Goal: Contribute content: Contribute content

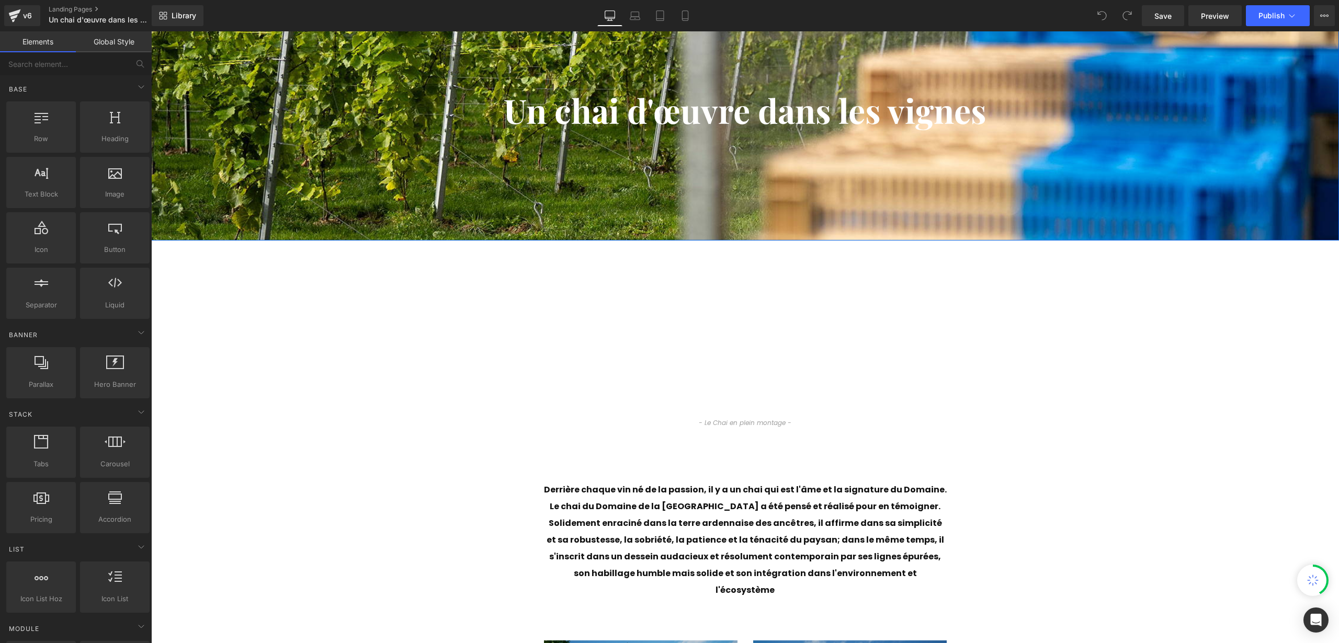
scroll to position [250, 0]
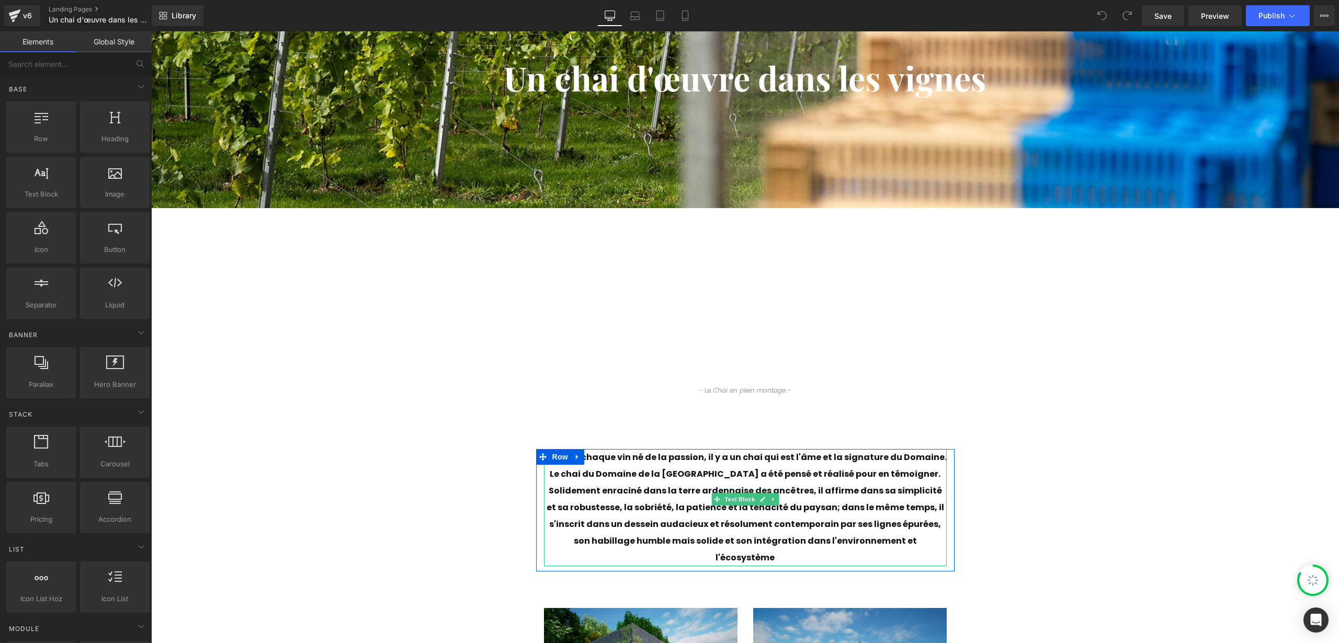
click at [811, 564] on div at bounding box center [745, 565] width 403 height 3
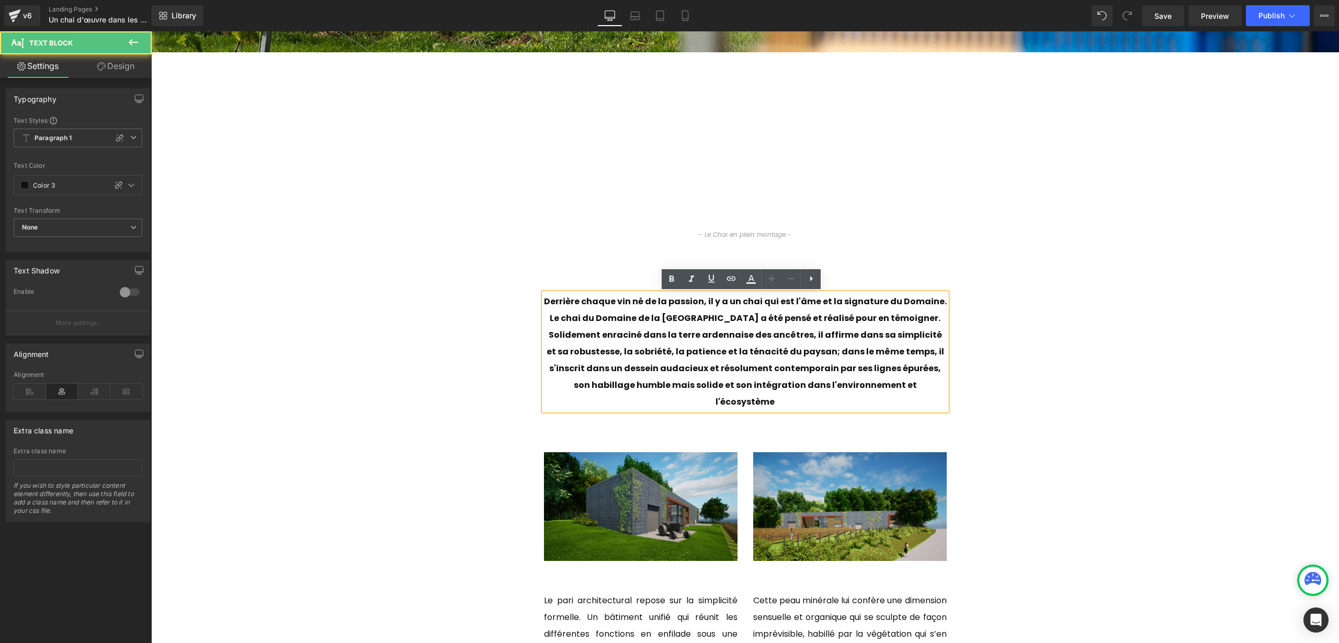
scroll to position [482, 0]
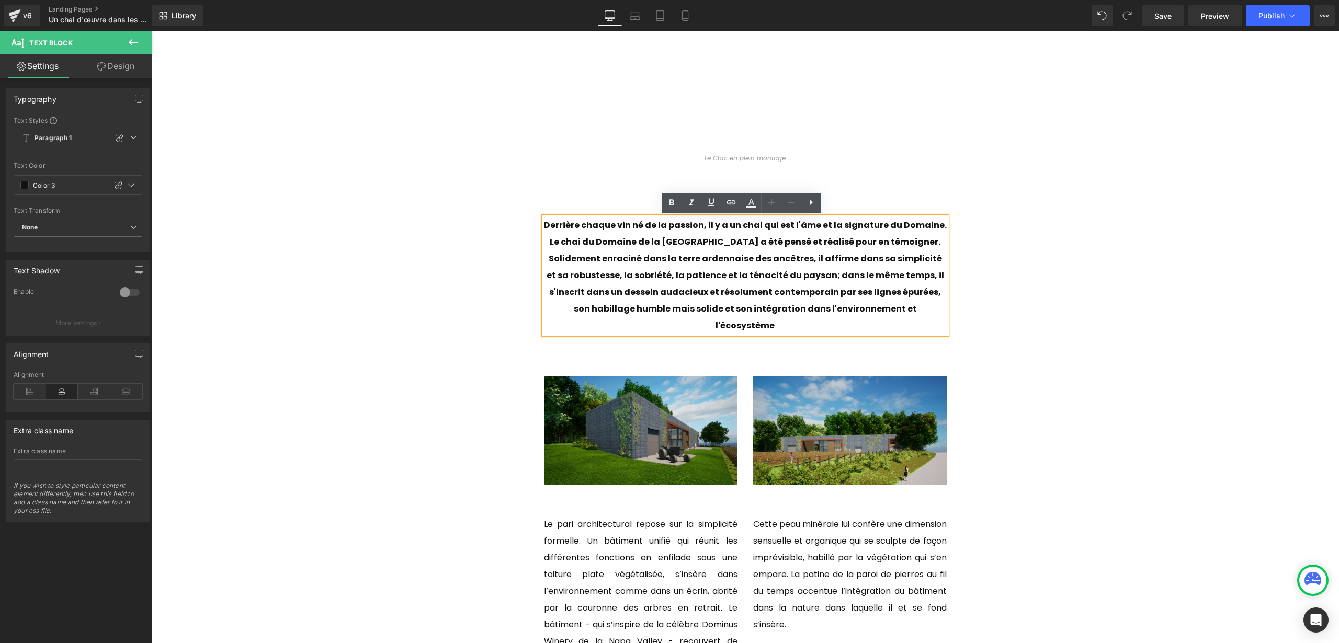
click at [803, 606] on div "Cette peau minérale lui confère une dimension sensuelle et organique qui se scu…" at bounding box center [849, 574] width 193 height 117
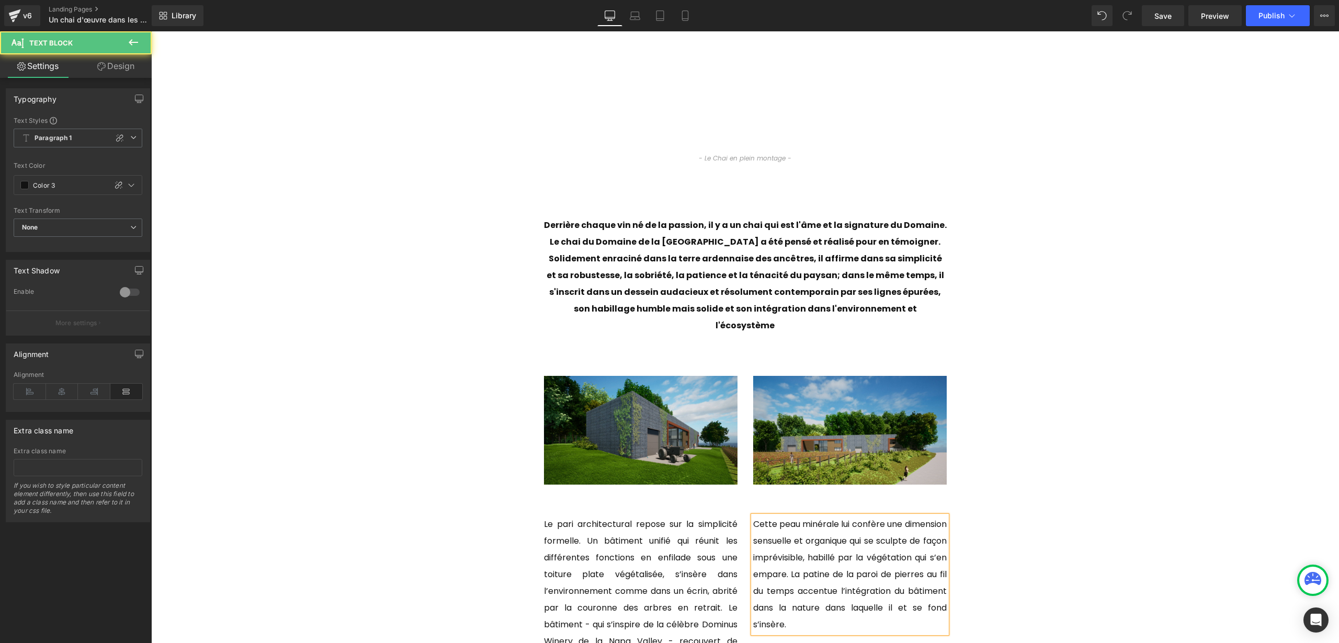
click at [802, 606] on div "Cette peau minérale lui confère une dimension sensuelle et organique qui se scu…" at bounding box center [849, 574] width 193 height 117
click at [824, 606] on div "Cette peau minérale lui confère une dimension sensuelle et organique qui se scu…" at bounding box center [849, 566] width 193 height 100
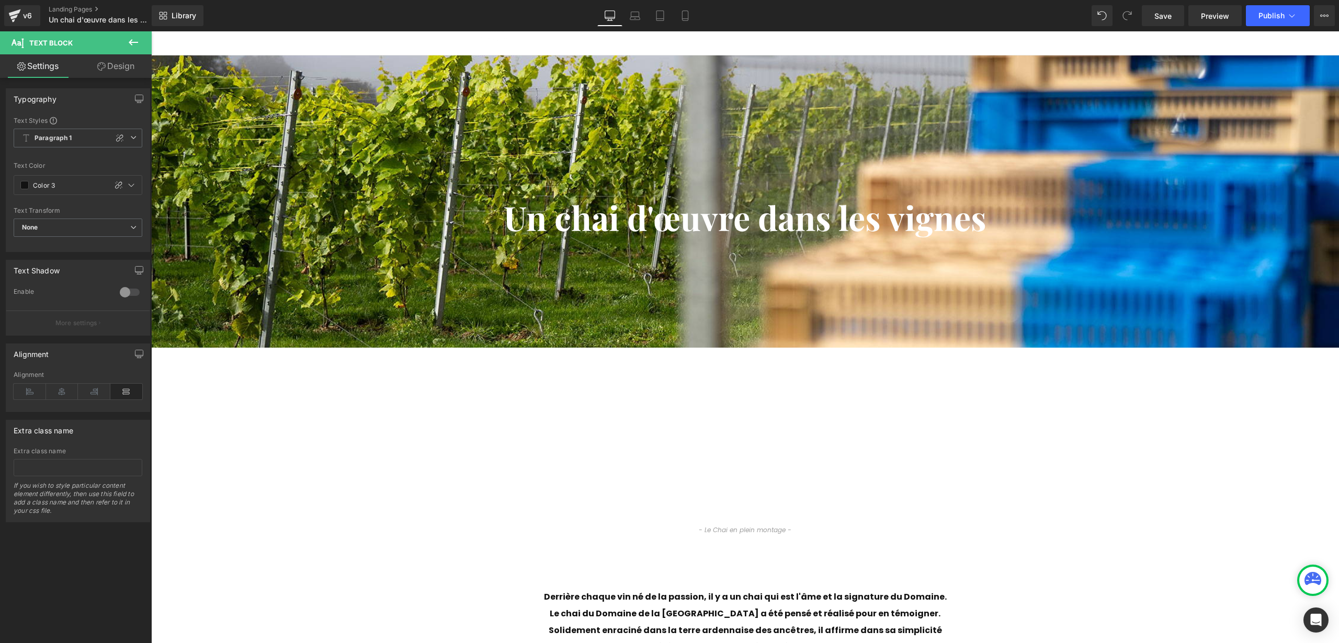
click at [667, 118] on div "Un chai d'œuvre dans les vignes Heading Row Row" at bounding box center [745, 201] width 1188 height 292
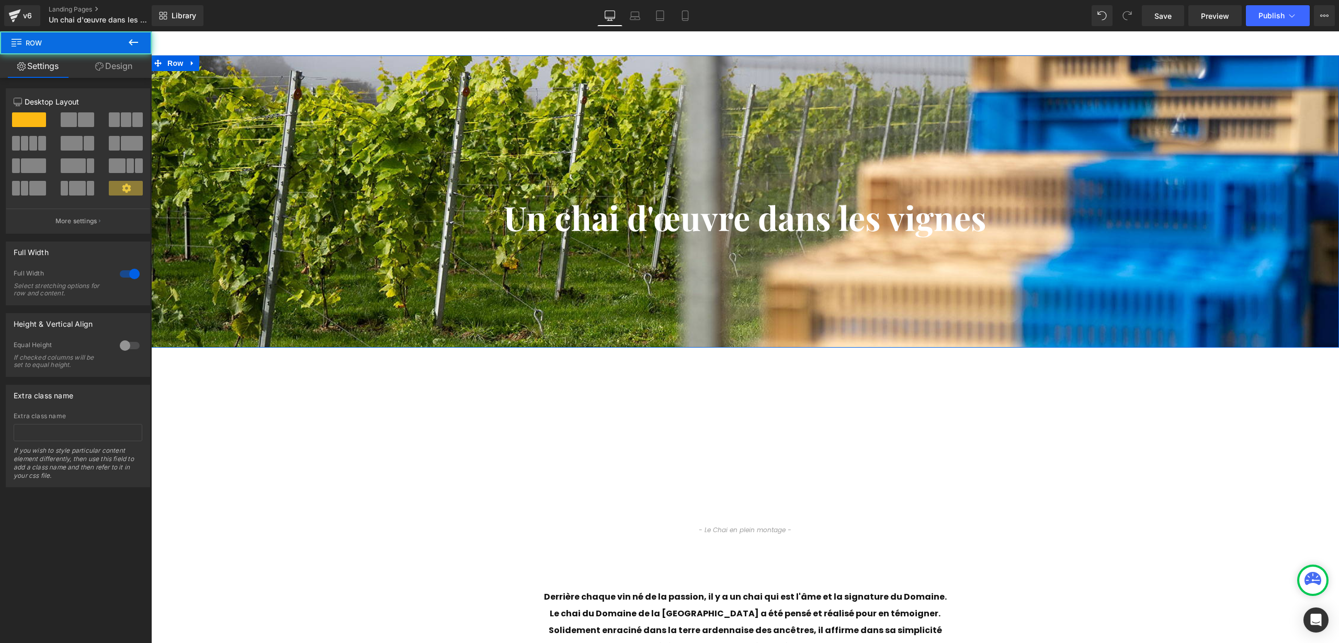
scroll to position [14, 0]
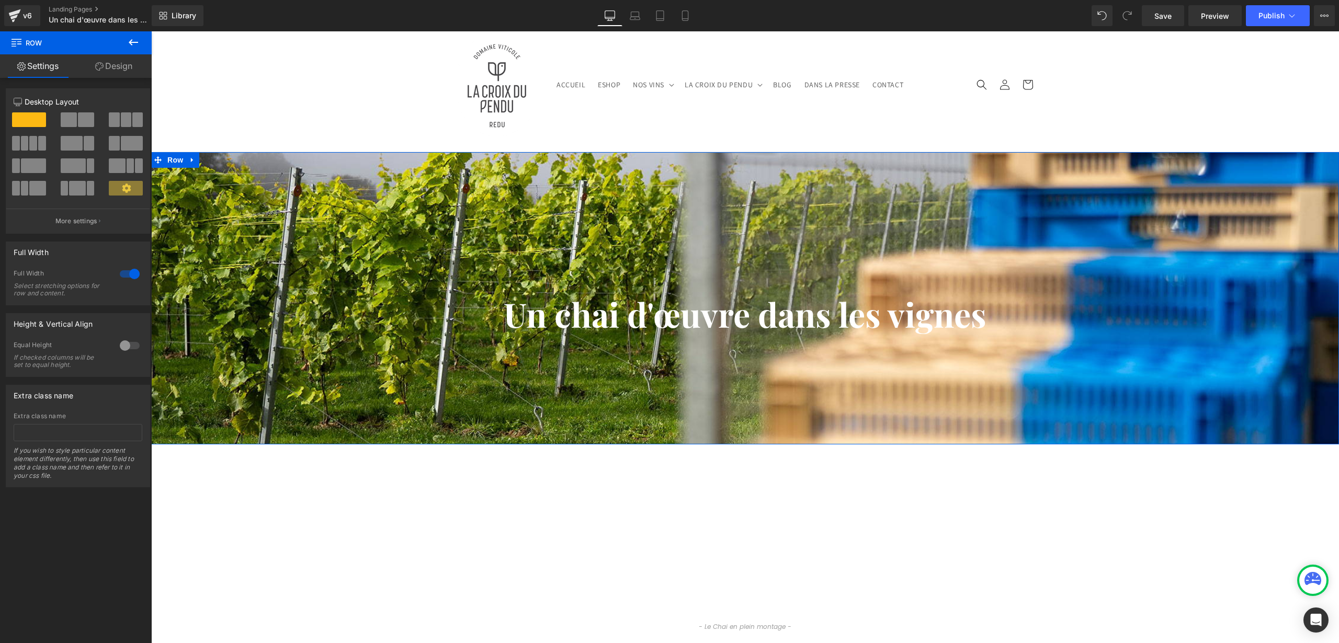
click at [109, 62] on link "Design" at bounding box center [114, 66] width 76 height 24
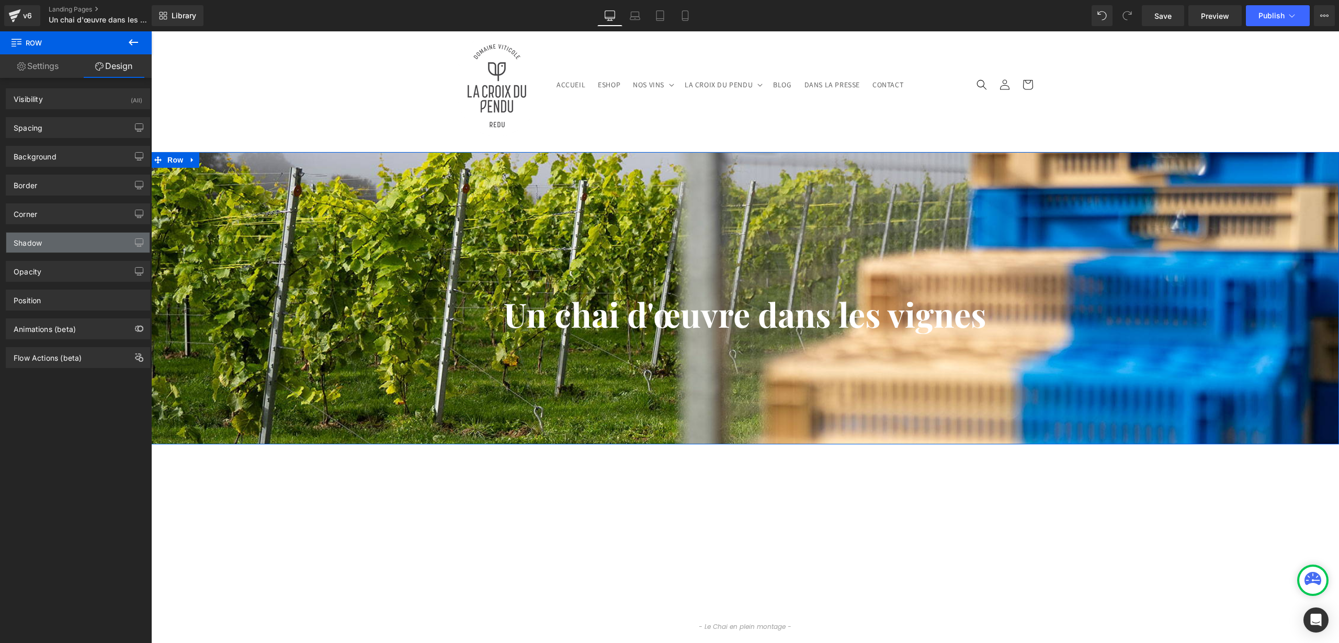
type input "transparent"
type input "0"
click at [56, 163] on div "Background" at bounding box center [77, 156] width 143 height 20
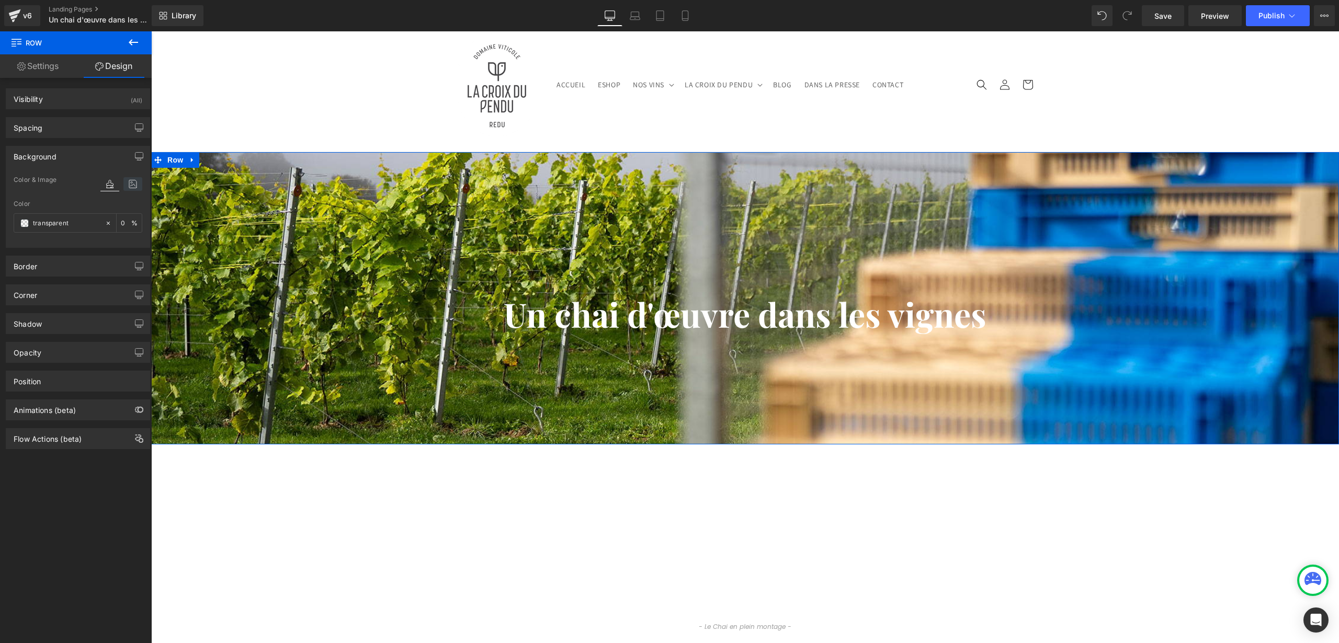
click at [130, 184] on icon at bounding box center [132, 184] width 19 height 14
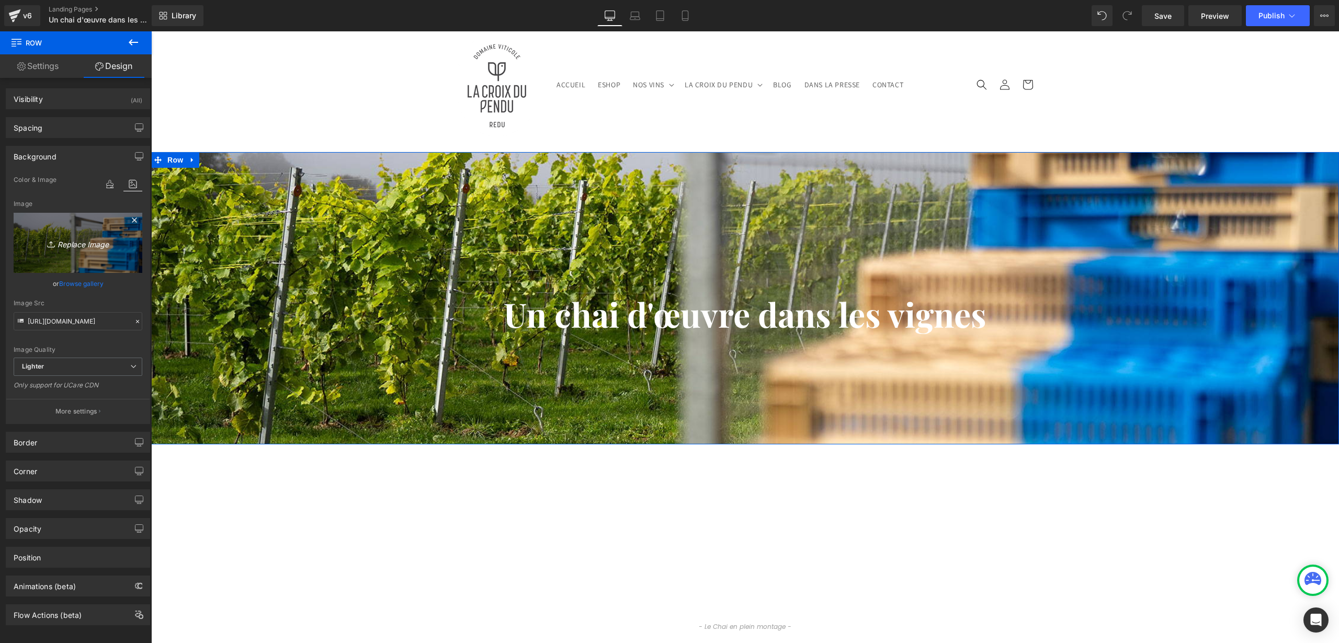
click at [108, 246] on icon "Replace Image" at bounding box center [78, 242] width 84 height 13
click at [82, 283] on link "Browse gallery" at bounding box center [81, 284] width 44 height 18
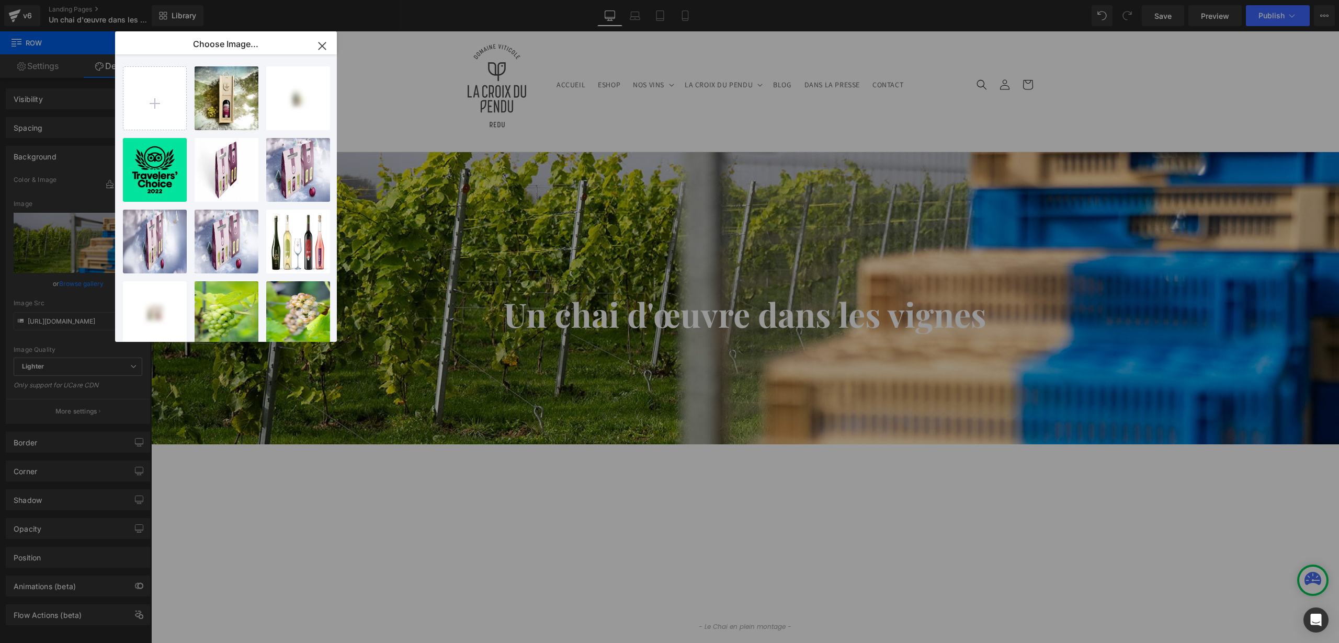
click at [325, 44] on icon "button" at bounding box center [322, 46] width 17 height 17
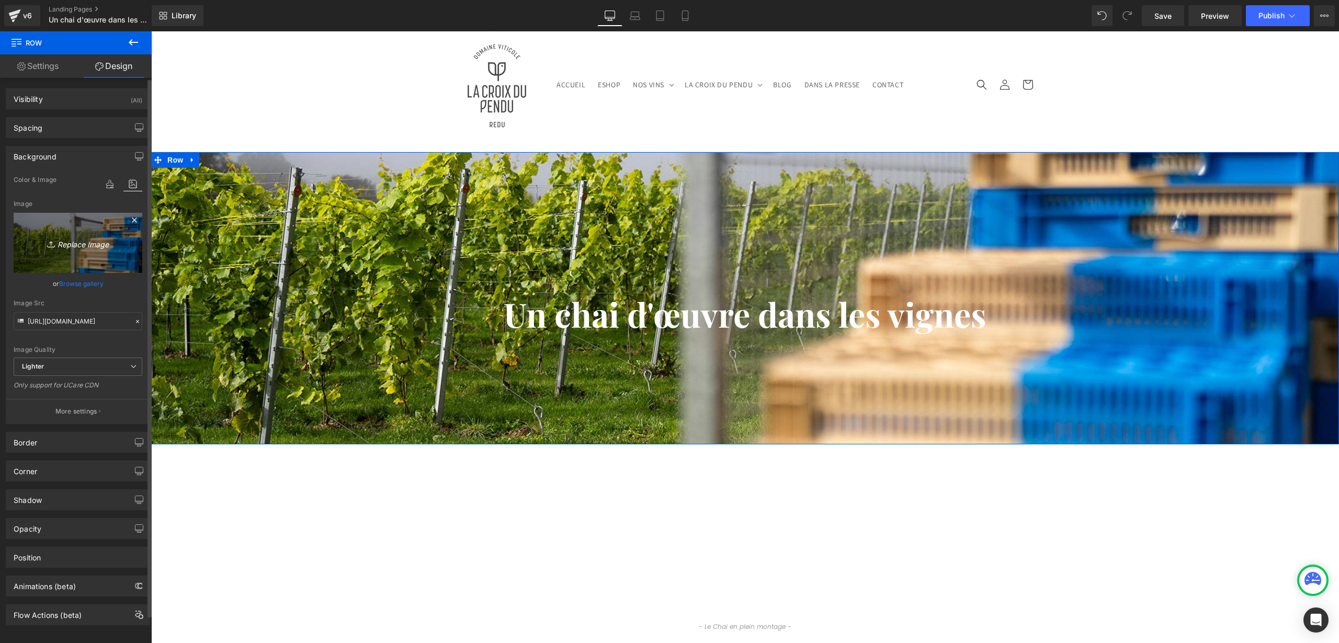
click at [75, 235] on link "Replace Image" at bounding box center [78, 243] width 129 height 60
type input "C:\fakepath\la-croix-du-pendu-[DATE]-212.jpg"
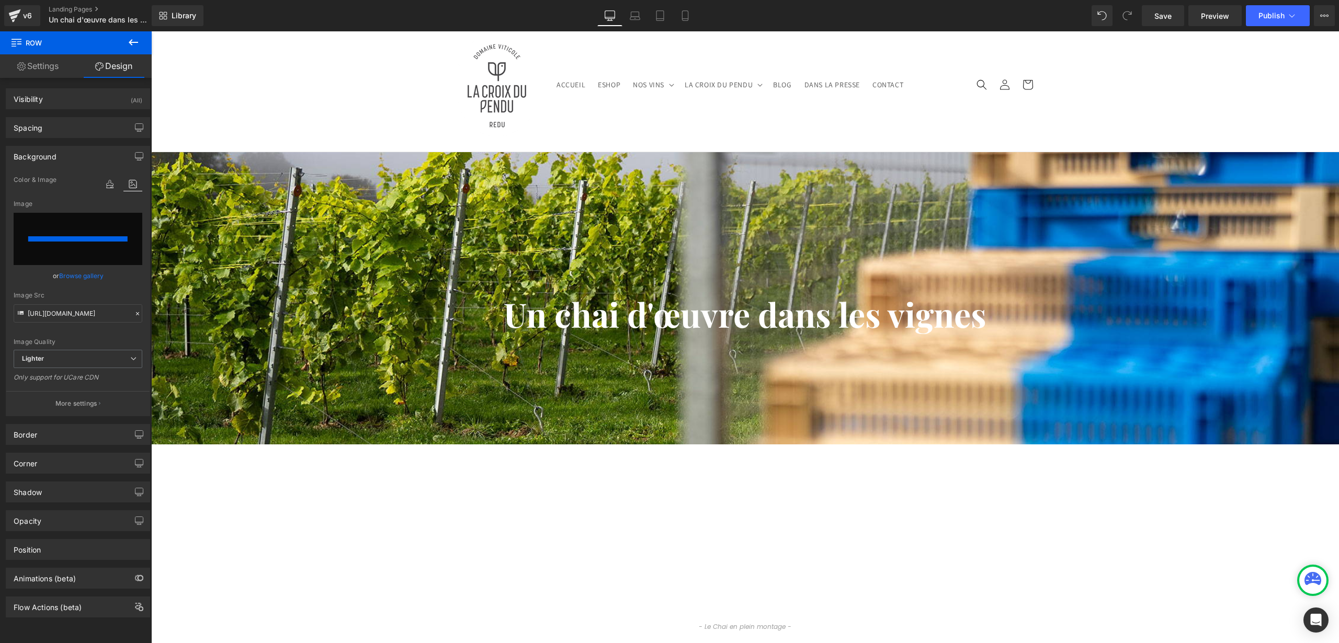
type input "[URL][DOMAIN_NAME][DATE]"
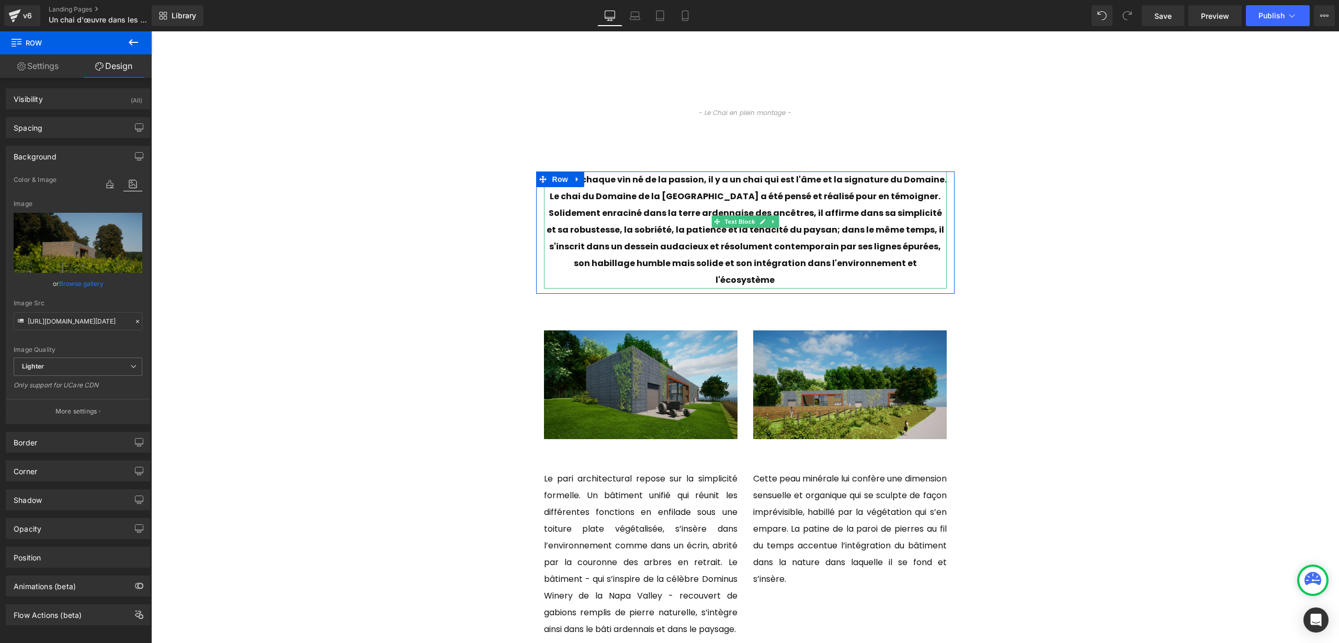
scroll to position [528, 0]
click at [557, 179] on span "Row" at bounding box center [560, 179] width 21 height 16
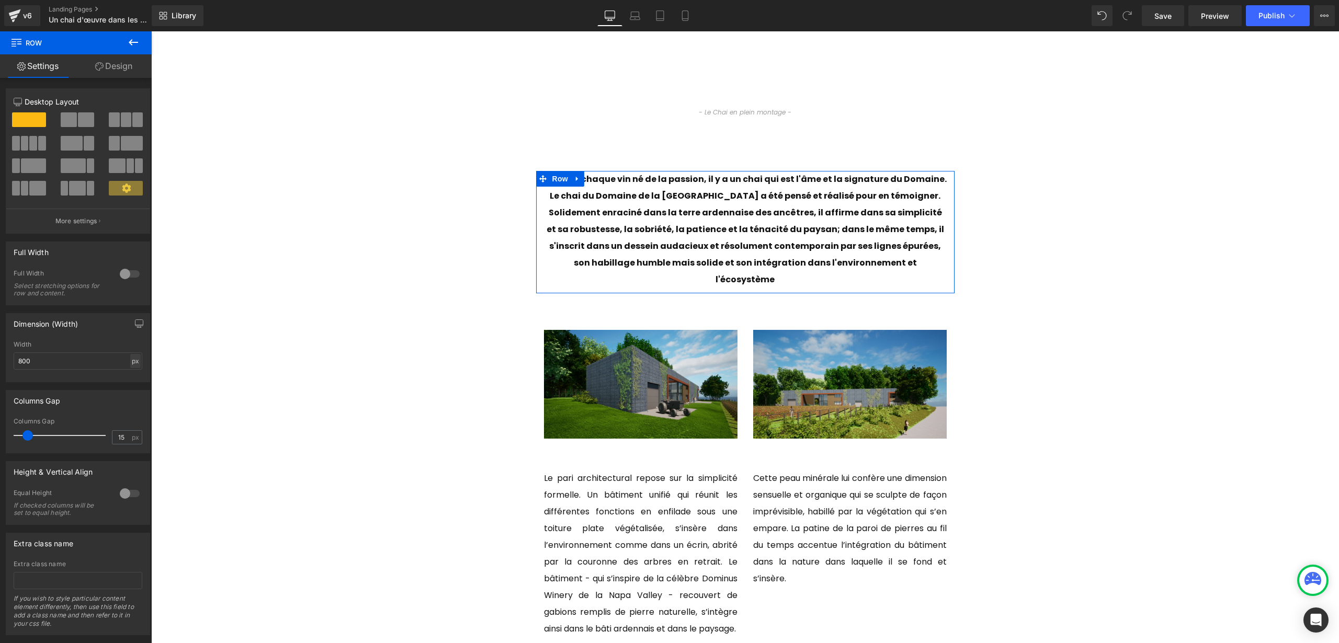
click at [132, 361] on div "px" at bounding box center [135, 361] width 10 height 14
click at [133, 374] on li "%" at bounding box center [135, 377] width 13 height 15
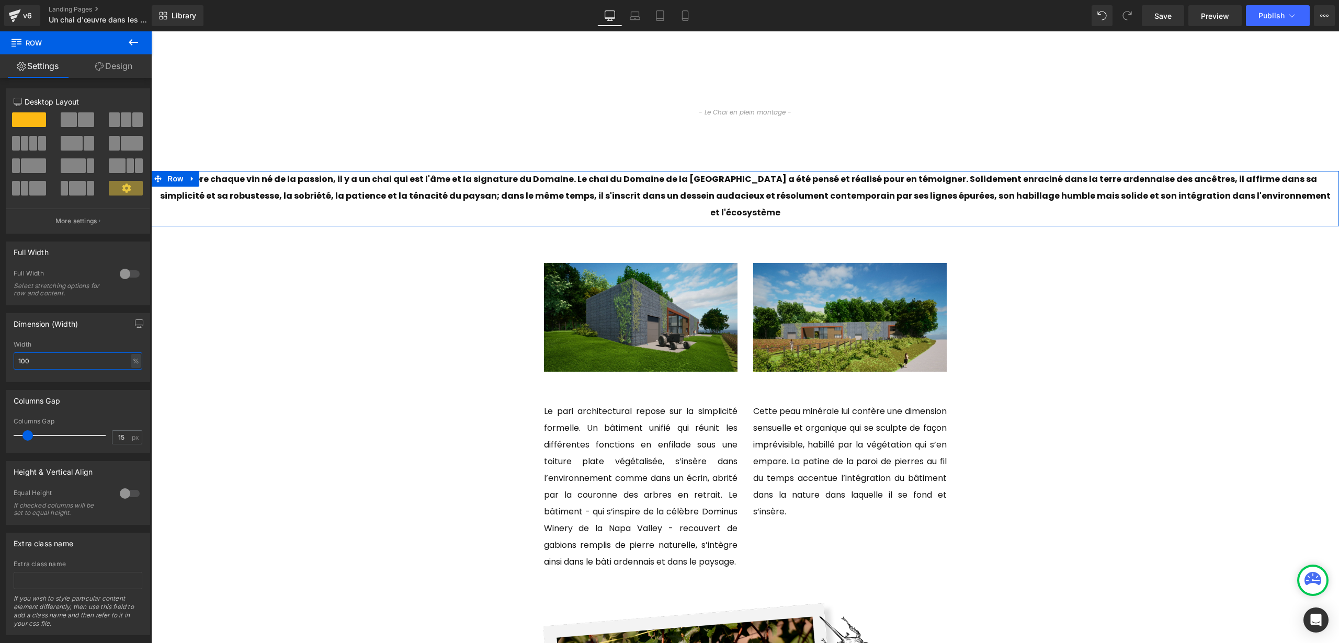
click at [56, 357] on input "100" at bounding box center [78, 360] width 129 height 17
type input "70"
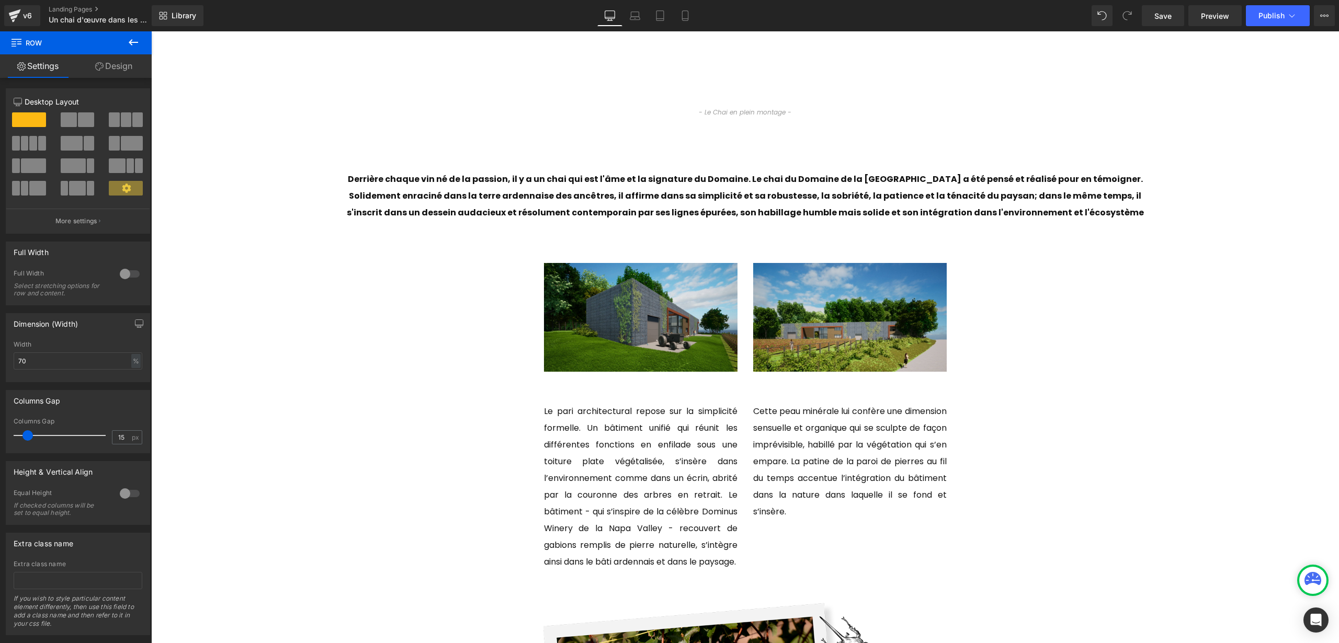
click at [354, 393] on div "Un chai d'œuvre dans les vignes Heading Row Row Youtube - Le Chai en plein mont…" at bounding box center [745, 566] width 1188 height 1857
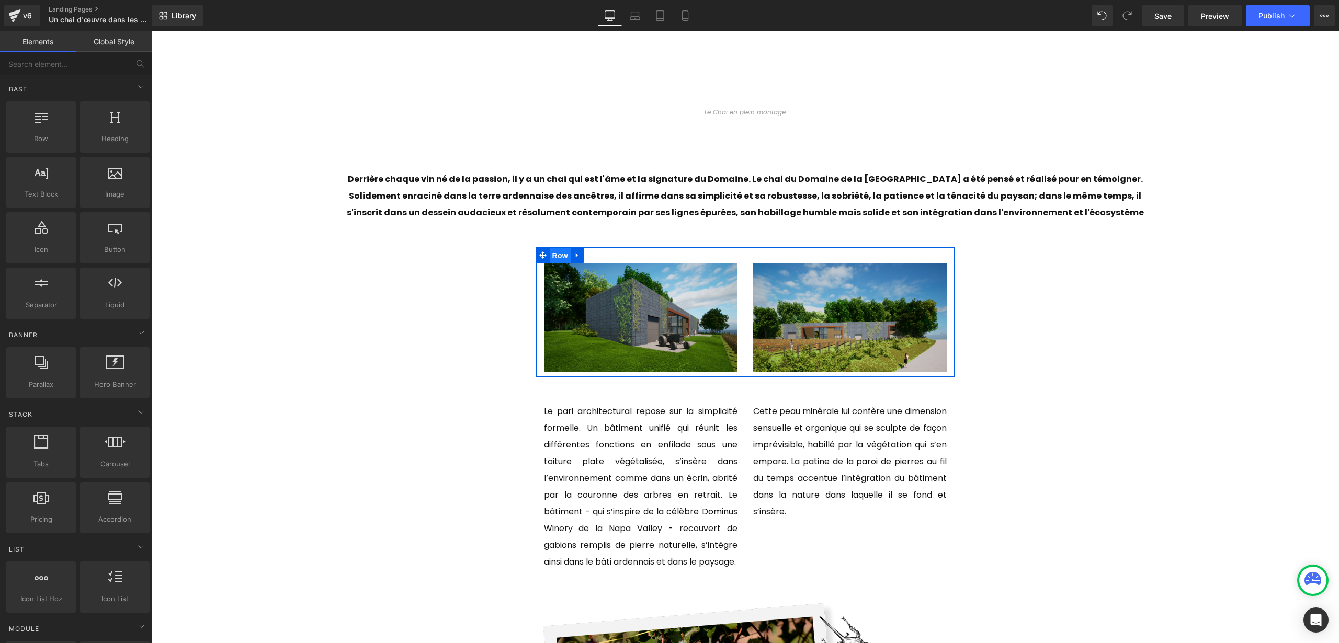
click at [554, 257] on span "Row" at bounding box center [560, 256] width 21 height 16
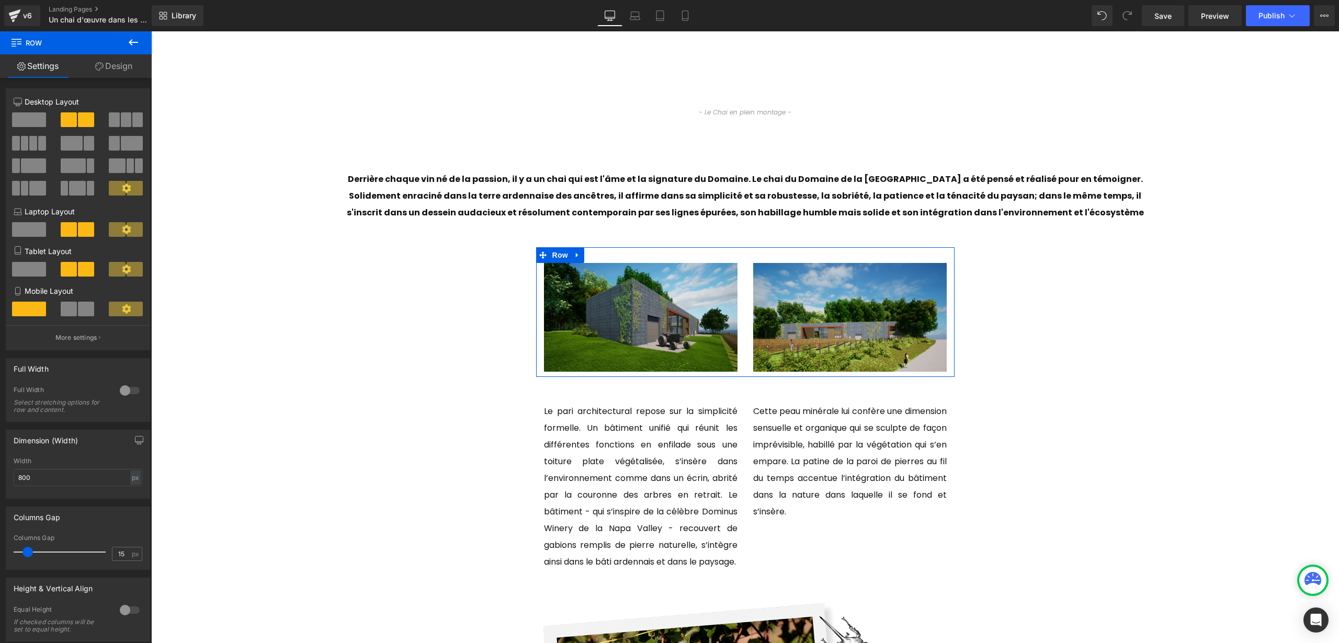
click at [113, 63] on link "Design" at bounding box center [114, 66] width 76 height 24
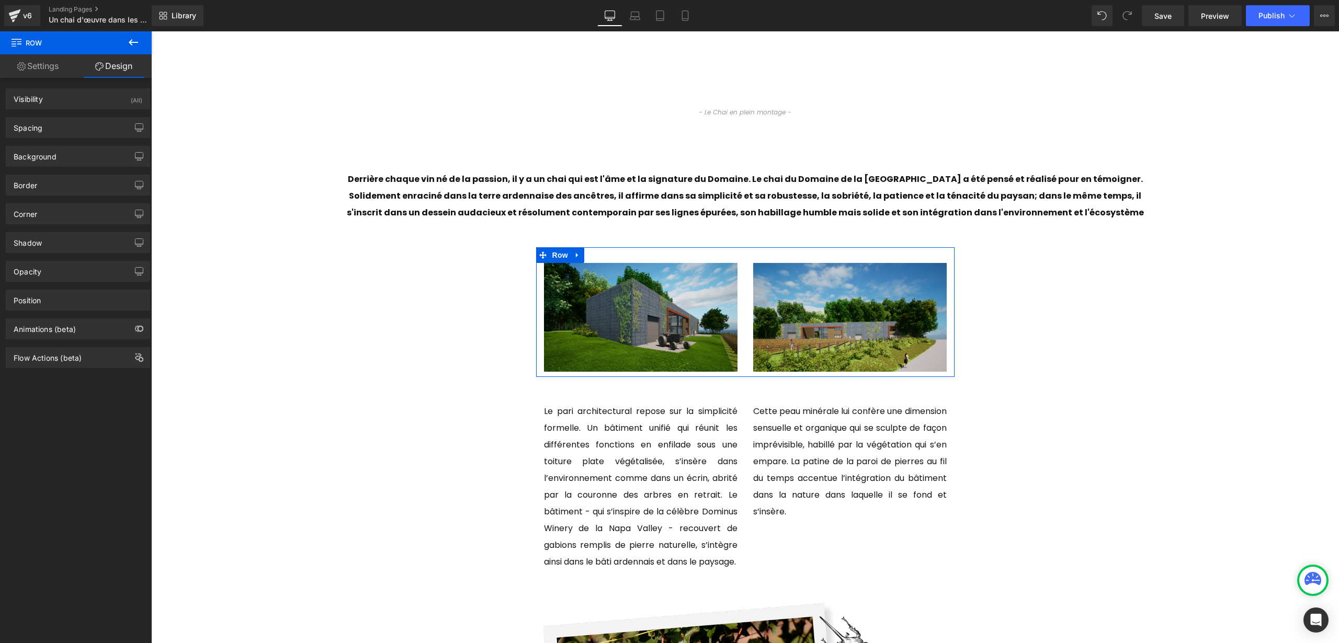
click at [46, 70] on link "Settings" at bounding box center [38, 66] width 76 height 24
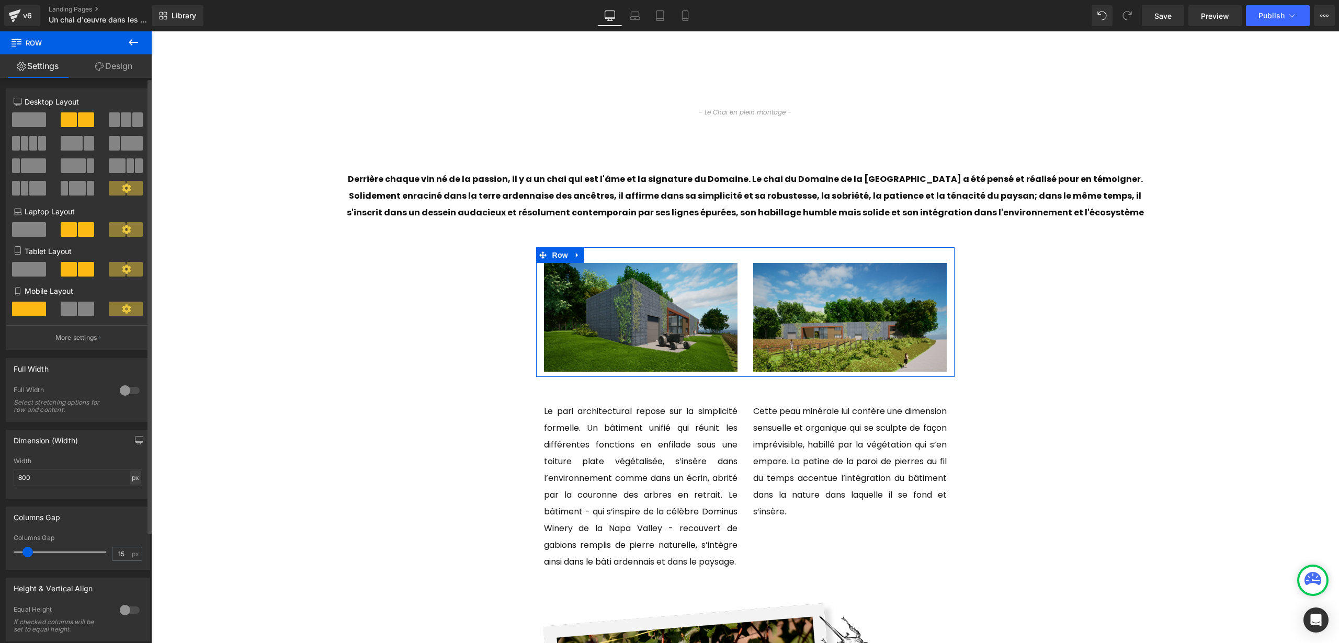
click at [132, 481] on div "px" at bounding box center [135, 478] width 10 height 14
click at [142, 479] on div "800px Width 800 px % px" at bounding box center [77, 478] width 143 height 41
click at [134, 478] on div "px" at bounding box center [135, 478] width 10 height 14
click at [134, 493] on li "%" at bounding box center [135, 493] width 13 height 15
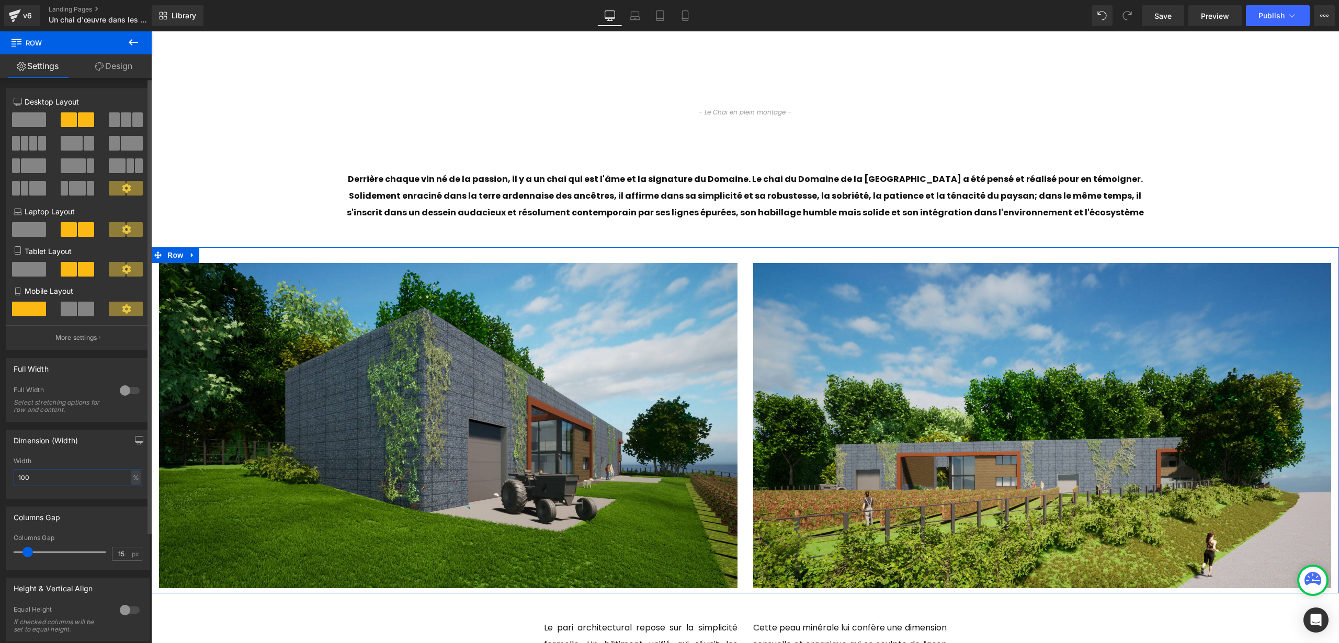
click at [78, 476] on input "100" at bounding box center [78, 477] width 129 height 17
type input "70"
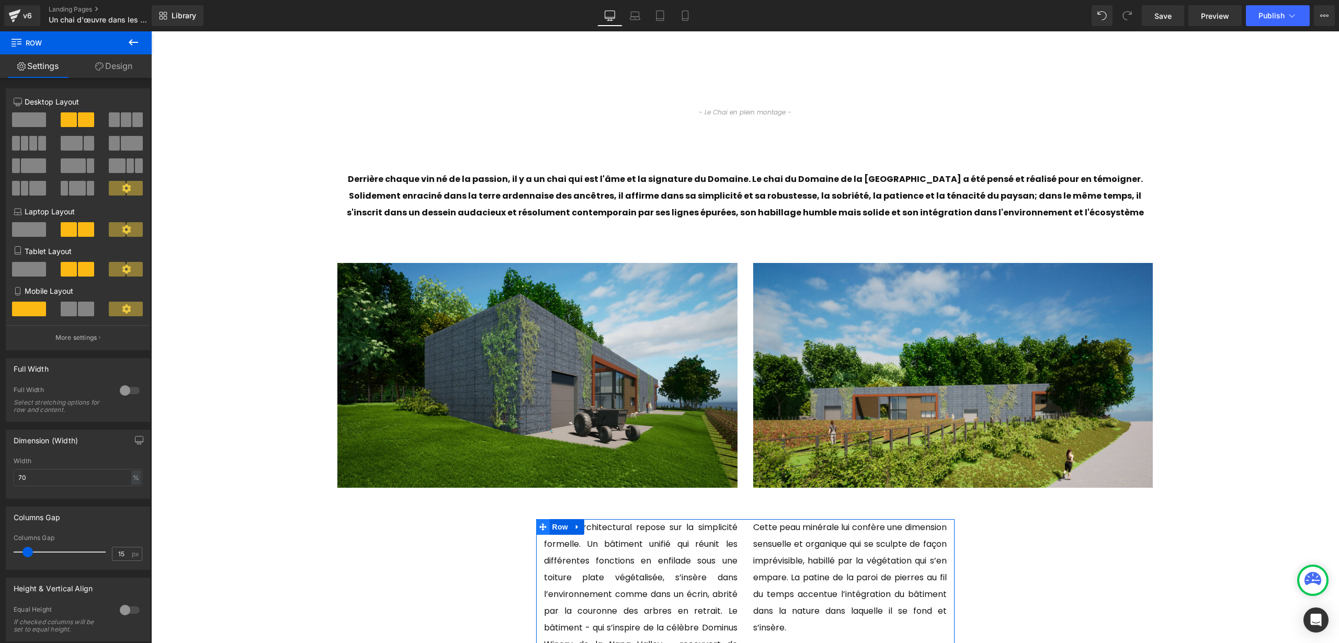
click at [542, 525] on span at bounding box center [543, 527] width 14 height 16
click at [550, 523] on span "Row" at bounding box center [560, 527] width 21 height 16
click at [137, 477] on input "800" at bounding box center [78, 477] width 129 height 17
click at [135, 482] on div "px" at bounding box center [135, 478] width 10 height 14
click at [136, 493] on li "%" at bounding box center [135, 493] width 13 height 15
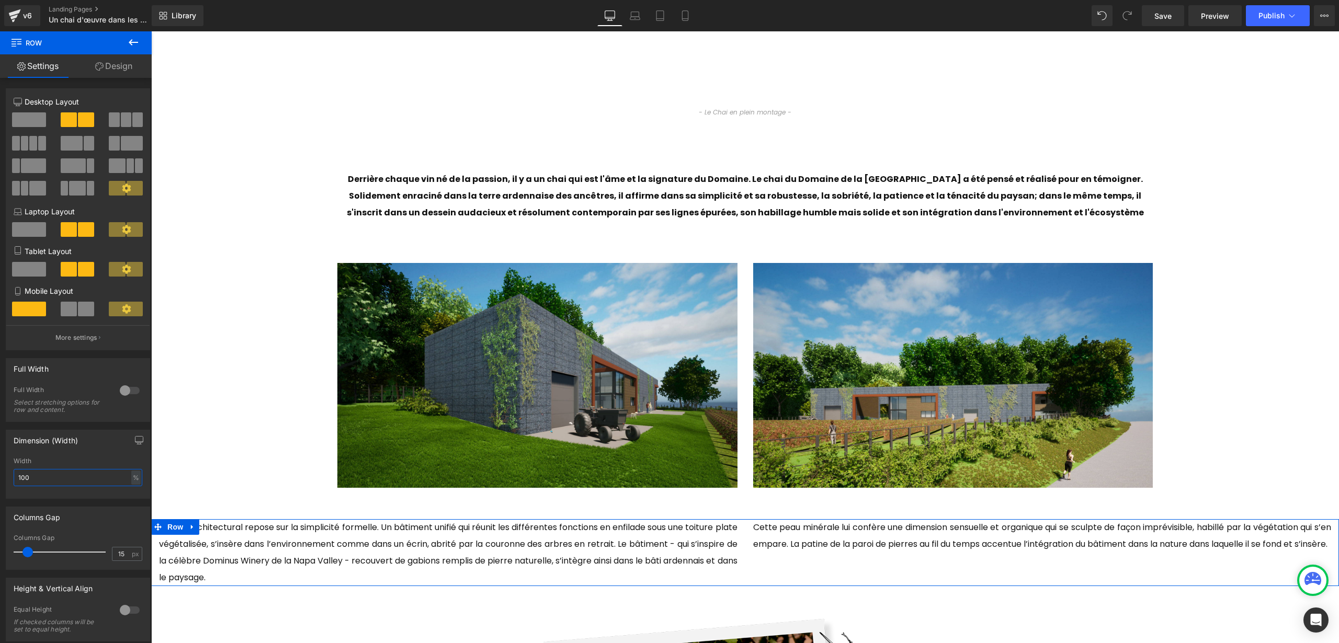
click at [86, 482] on input "100" at bounding box center [78, 477] width 129 height 17
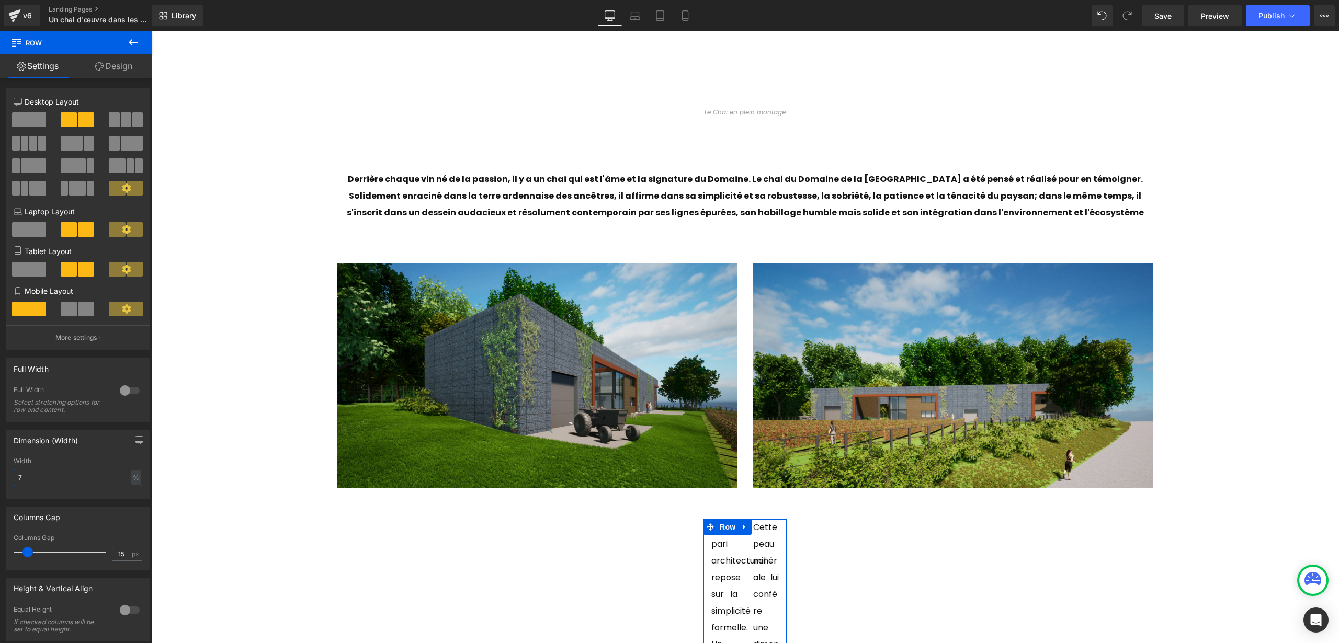
type input "70"
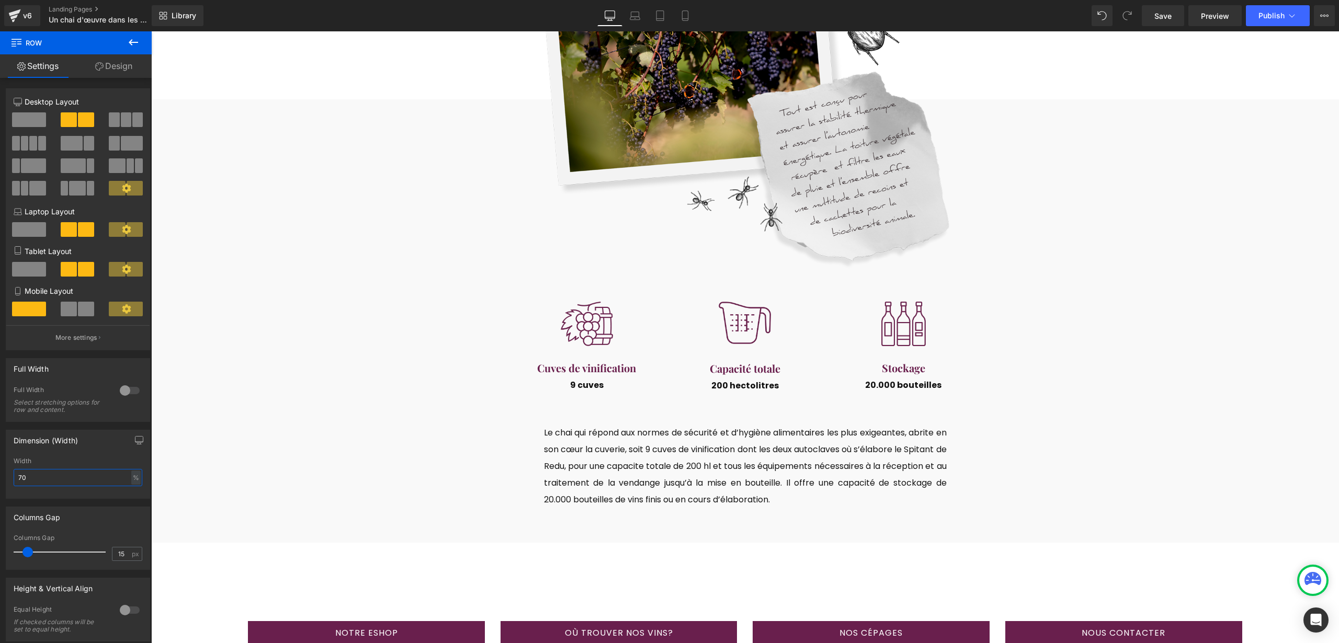
scroll to position [1179, 0]
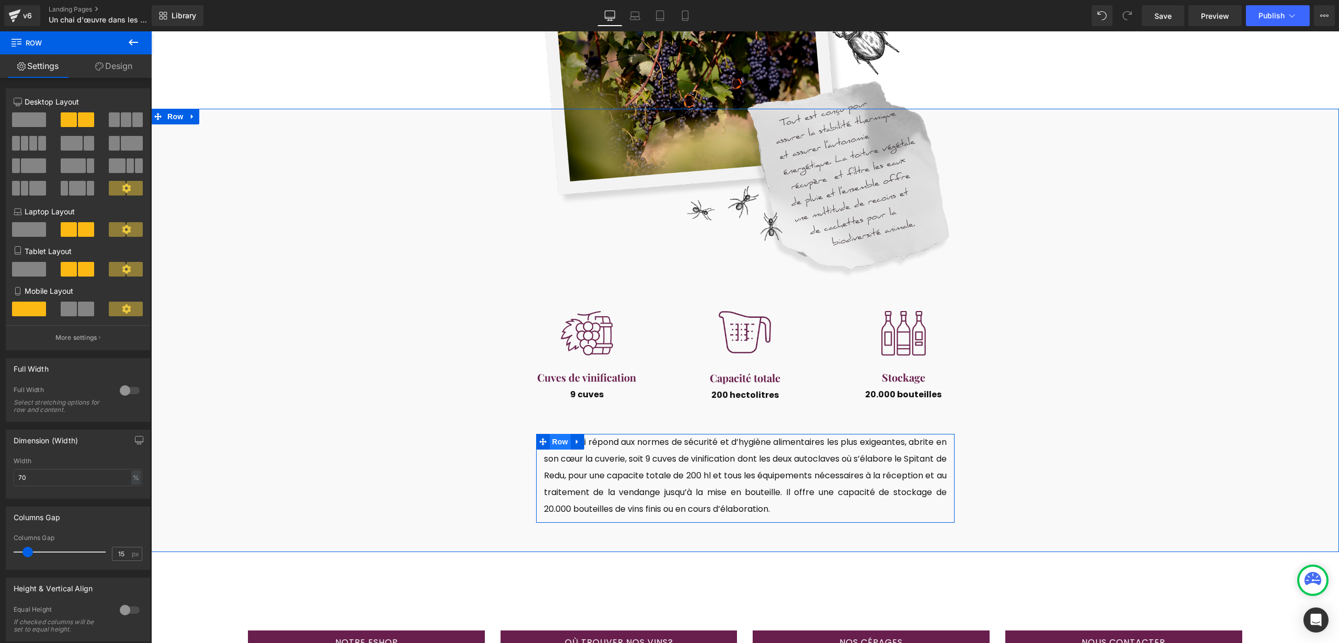
click at [555, 439] on span "Row" at bounding box center [560, 442] width 21 height 16
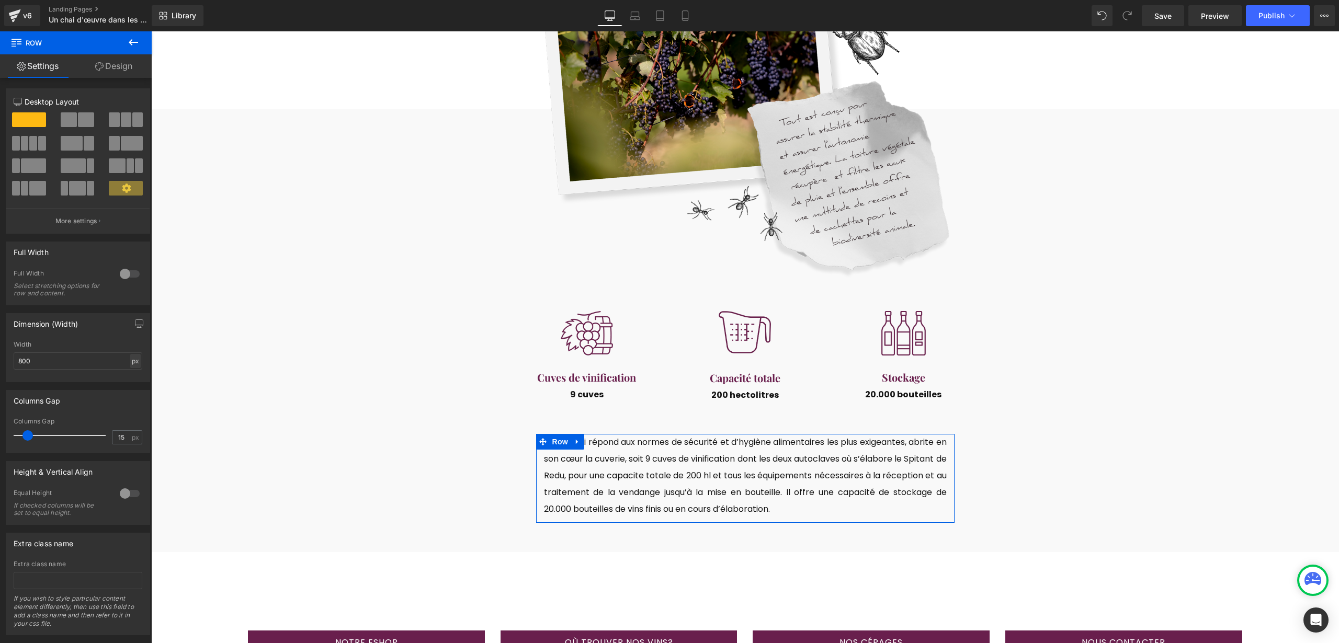
click at [131, 358] on div "px" at bounding box center [135, 361] width 10 height 14
click at [133, 375] on li "%" at bounding box center [135, 377] width 13 height 15
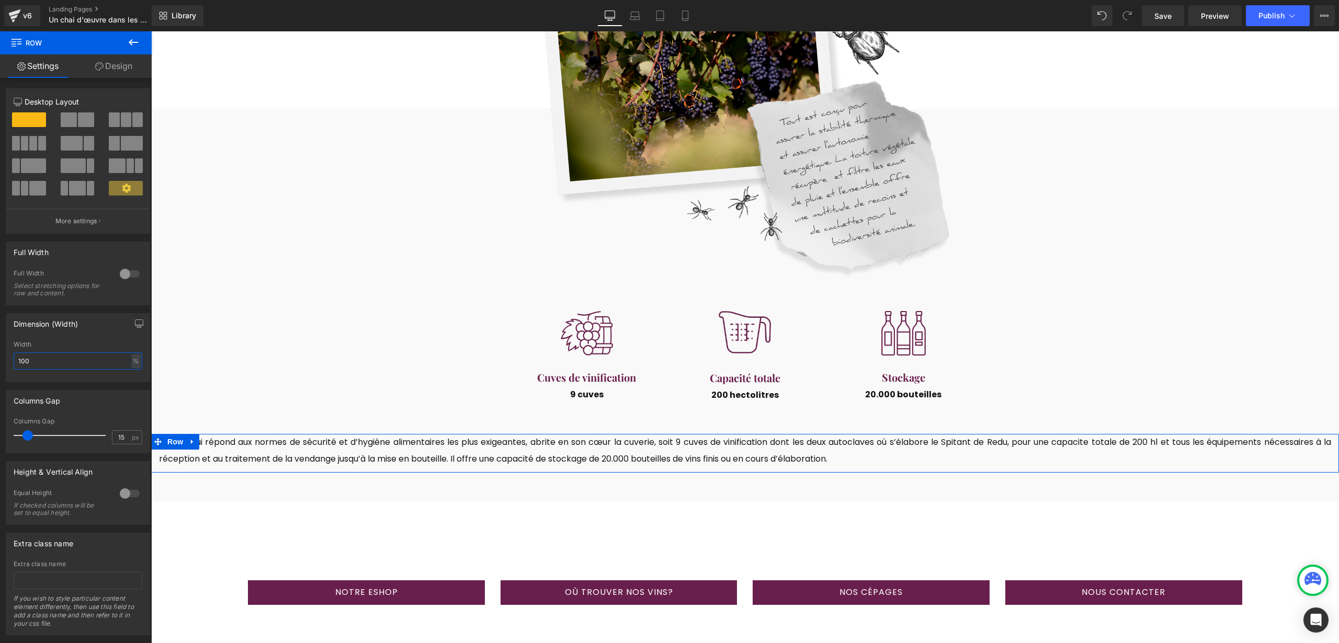
click at [79, 357] on input "100" at bounding box center [78, 360] width 129 height 17
type input "70"
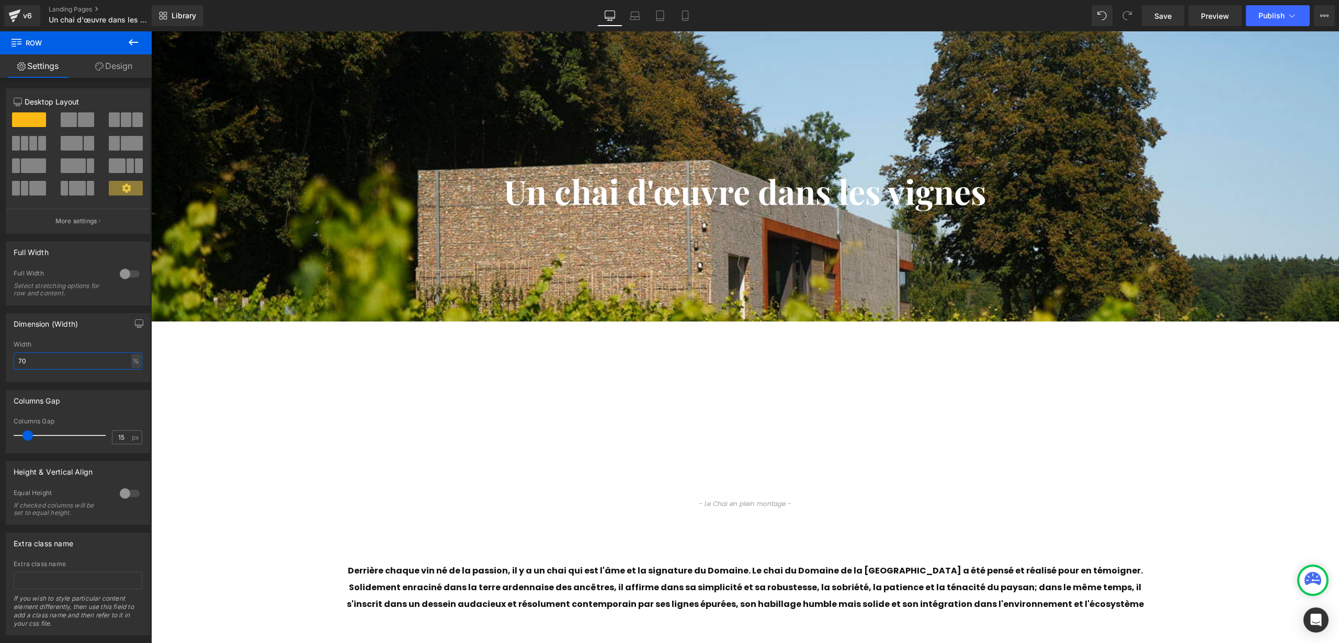
scroll to position [0, 0]
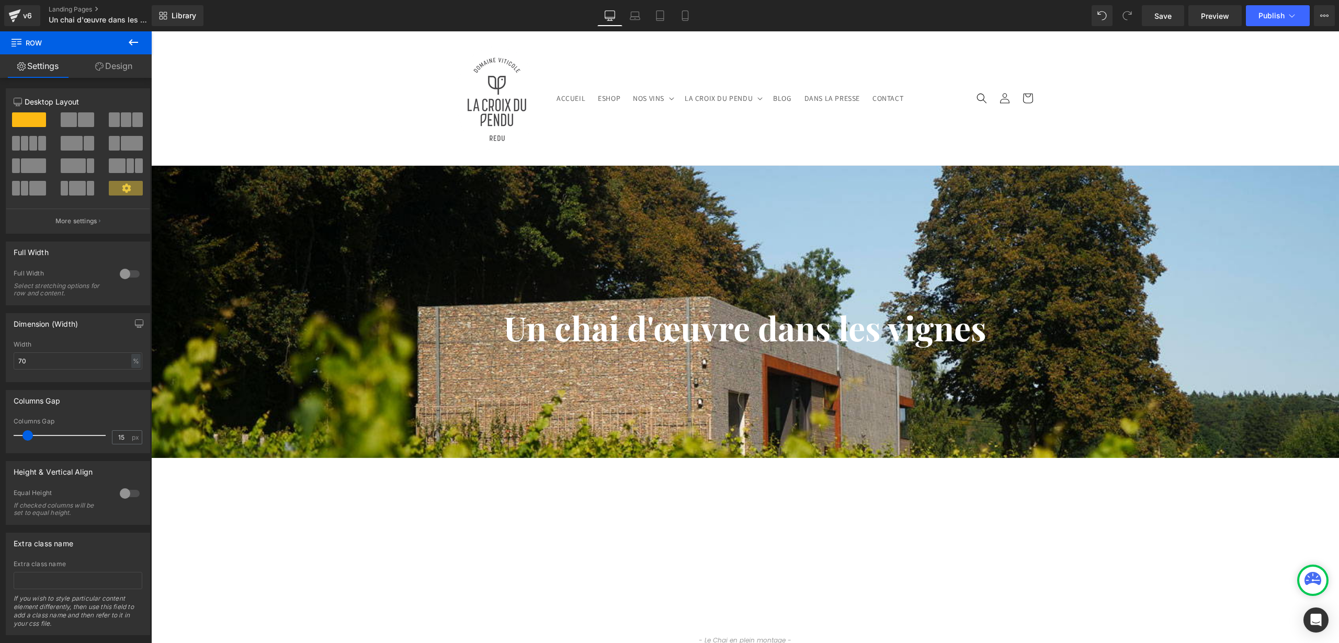
click at [642, 219] on div "Un chai d'œuvre dans les vignes Heading Row Row" at bounding box center [745, 312] width 1188 height 292
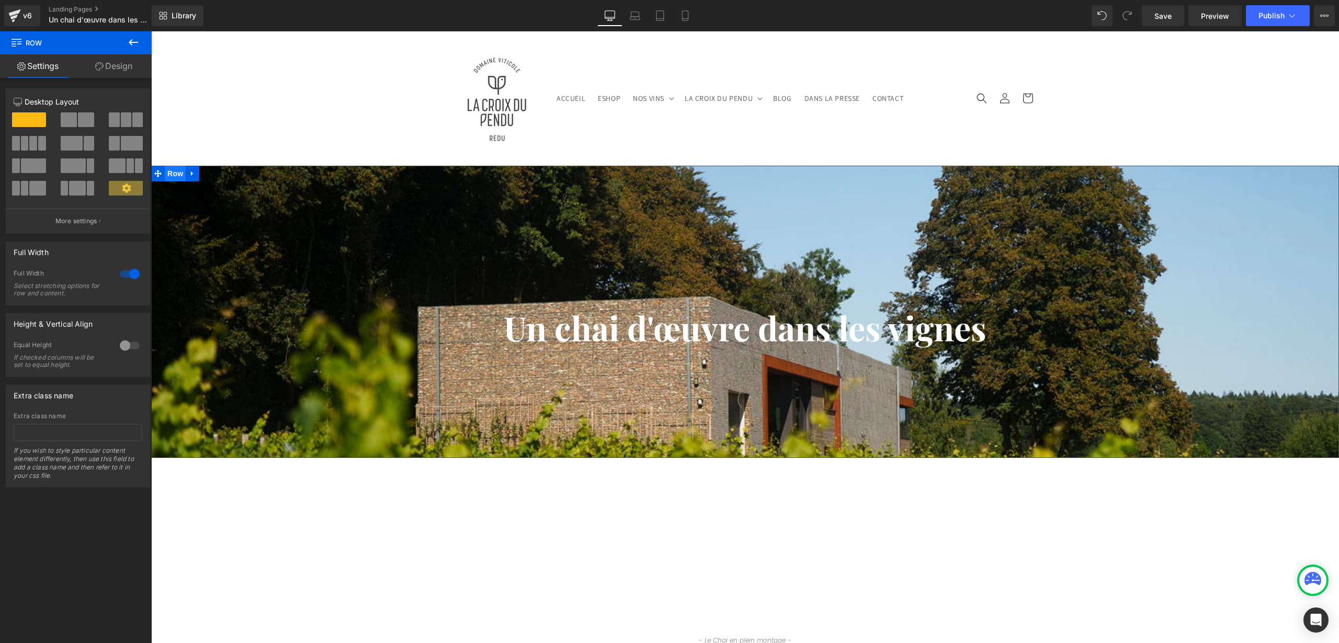
click at [172, 176] on span "Row" at bounding box center [175, 174] width 21 height 16
click at [126, 63] on link "Design" at bounding box center [114, 66] width 76 height 24
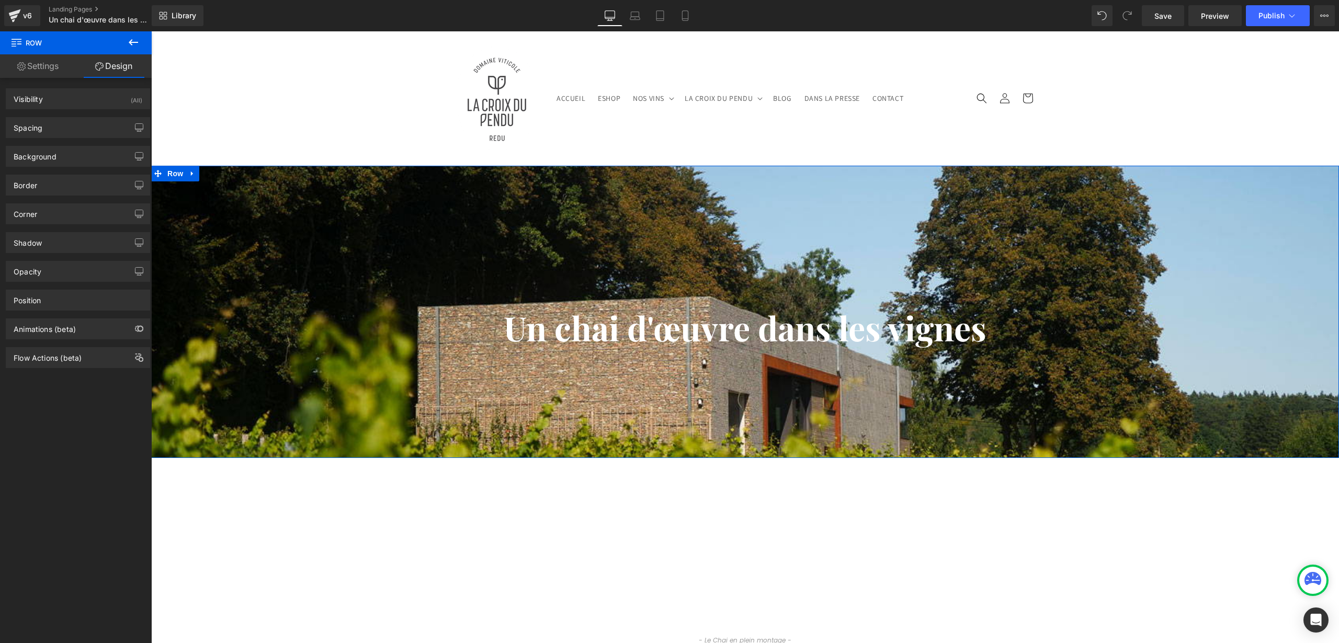
click at [79, 140] on div "Background Color & Image color transparent Color transparent 0 % [URL][DOMAIN_N…" at bounding box center [78, 152] width 156 height 29
click at [78, 135] on div "Spacing" at bounding box center [77, 128] width 143 height 20
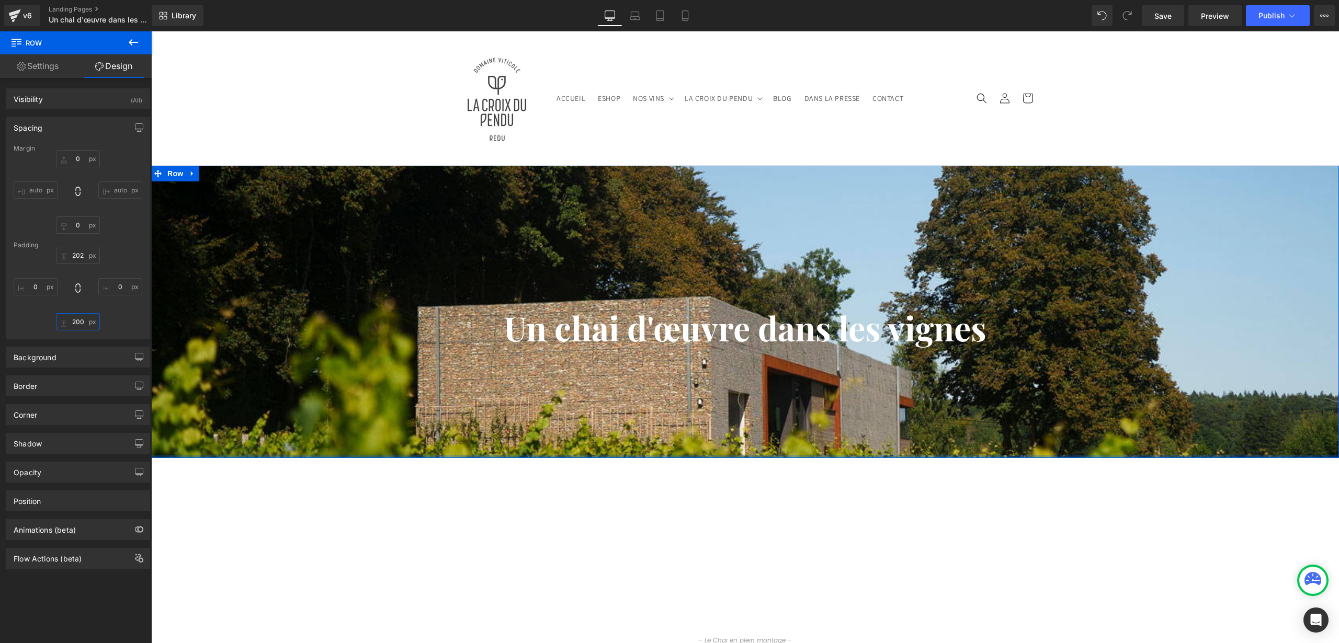
click at [79, 324] on input "200" at bounding box center [78, 321] width 44 height 17
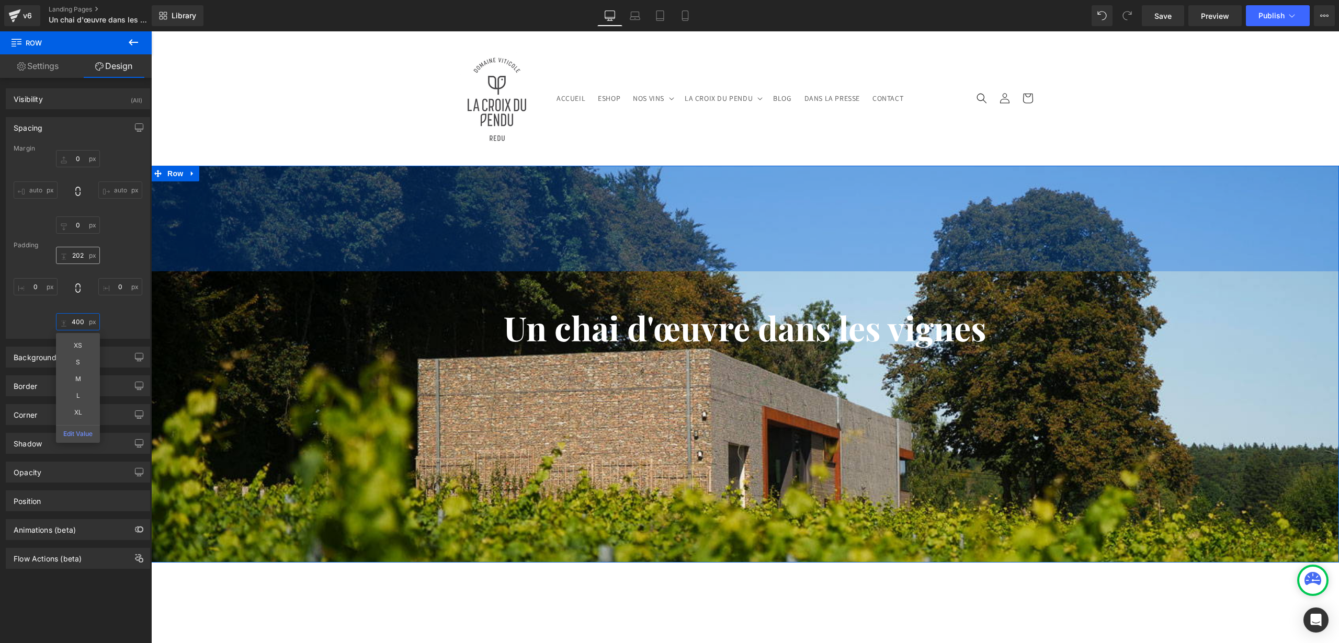
type input "400"
click at [78, 254] on input "202" at bounding box center [78, 255] width 44 height 17
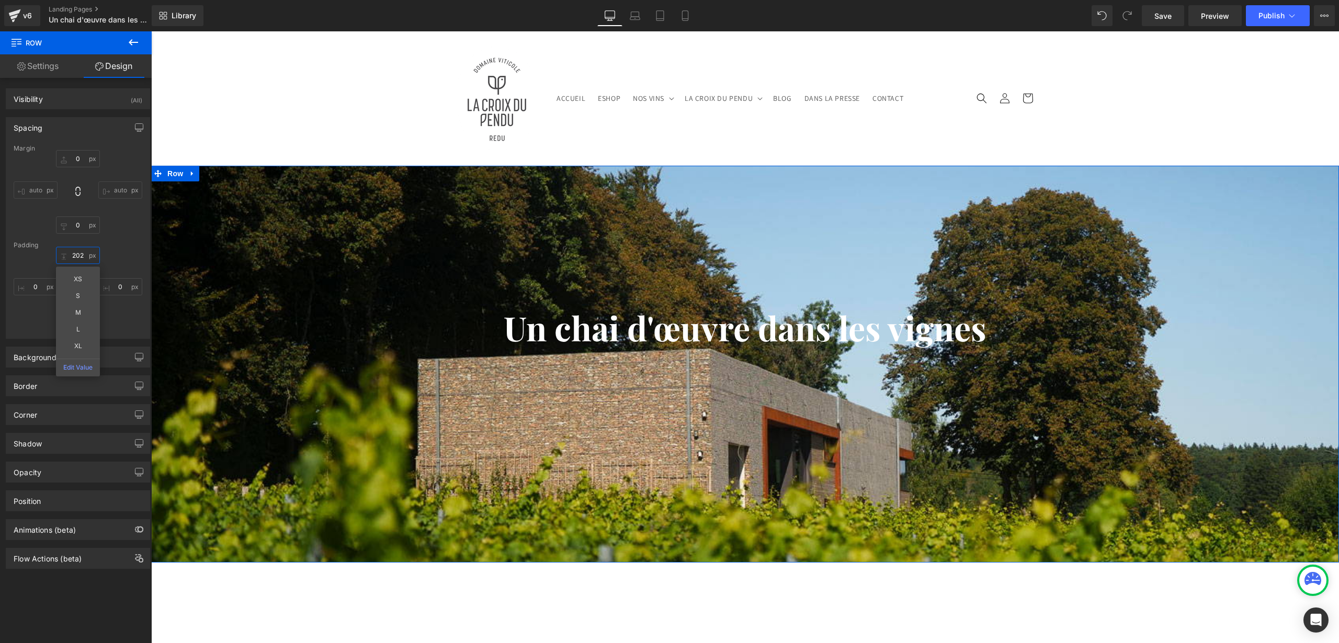
click at [78, 254] on input "202" at bounding box center [78, 255] width 44 height 17
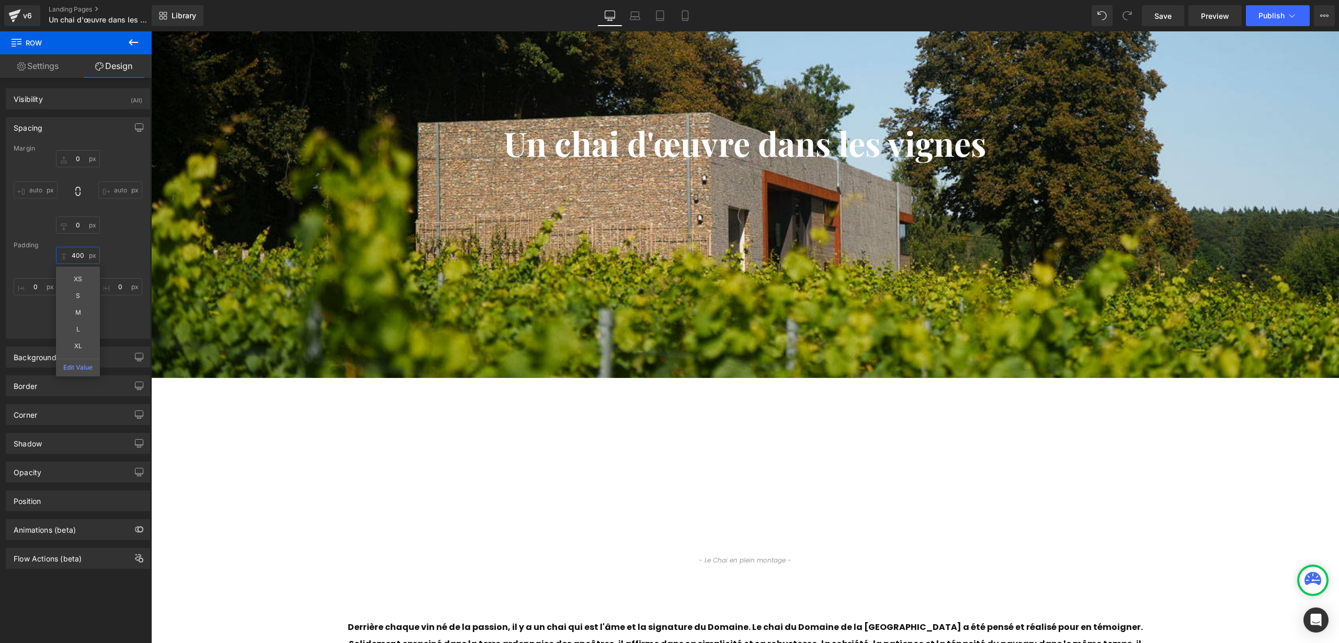
scroll to position [267, 0]
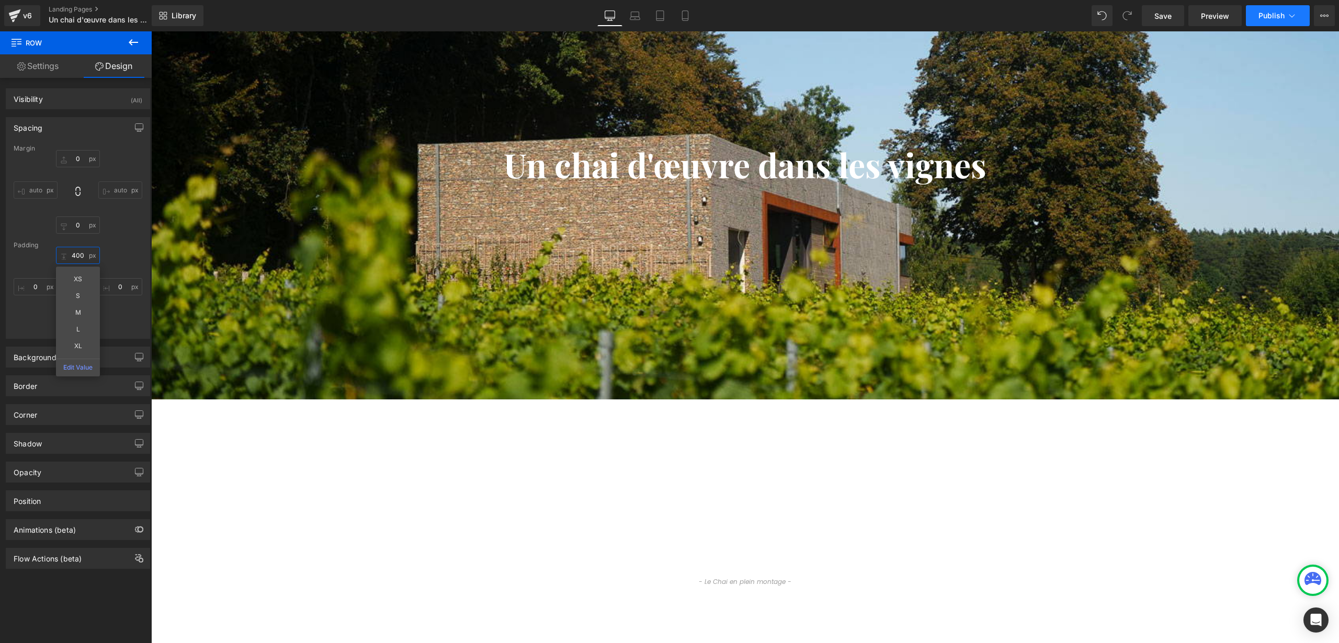
type input "400"
click at [1252, 20] on button "Publish" at bounding box center [1278, 15] width 64 height 21
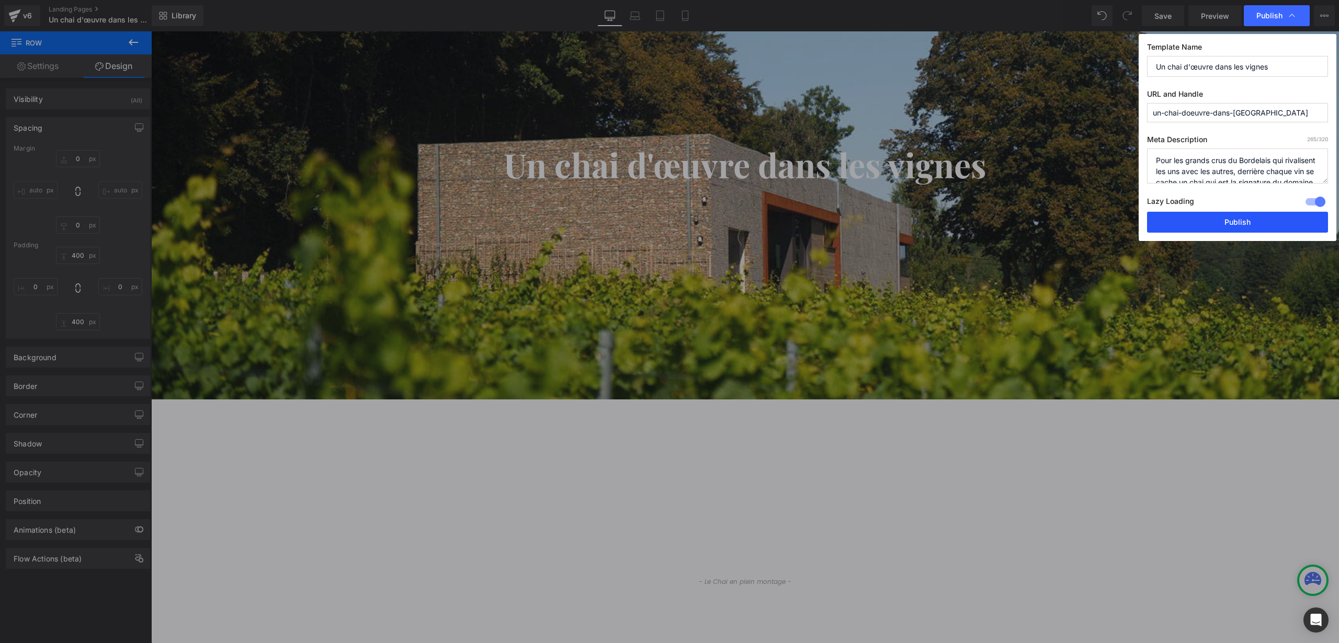
click at [1209, 227] on button "Publish" at bounding box center [1237, 222] width 181 height 21
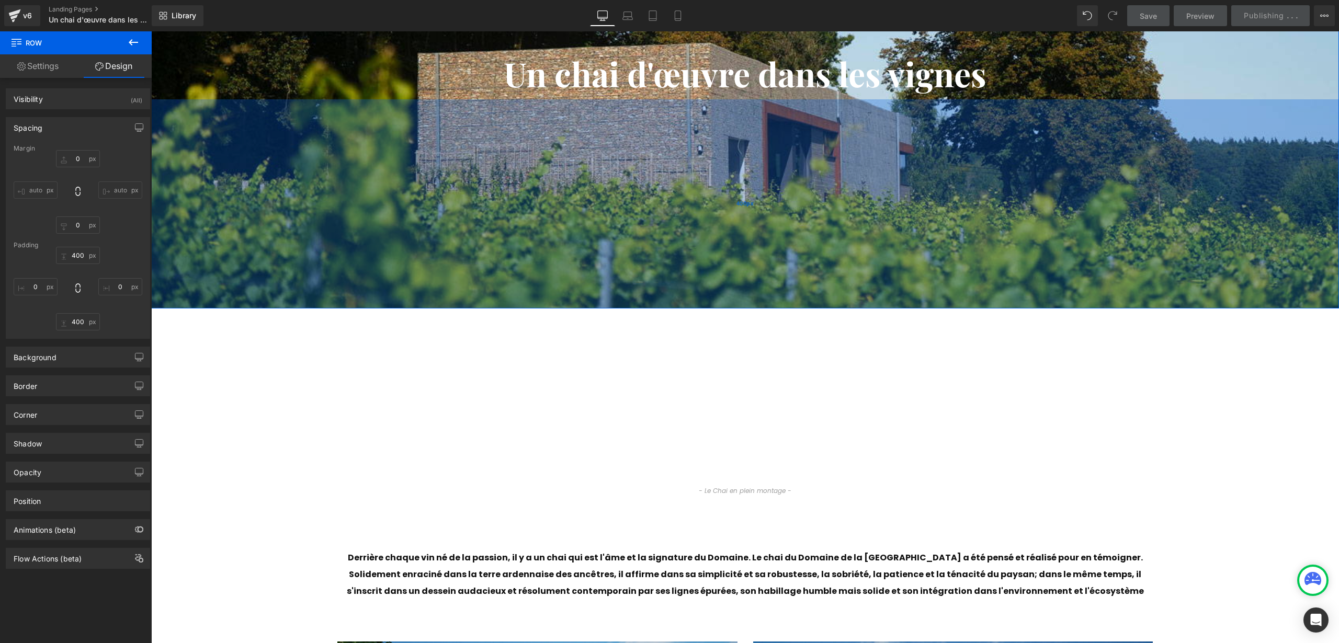
scroll to position [515, 0]
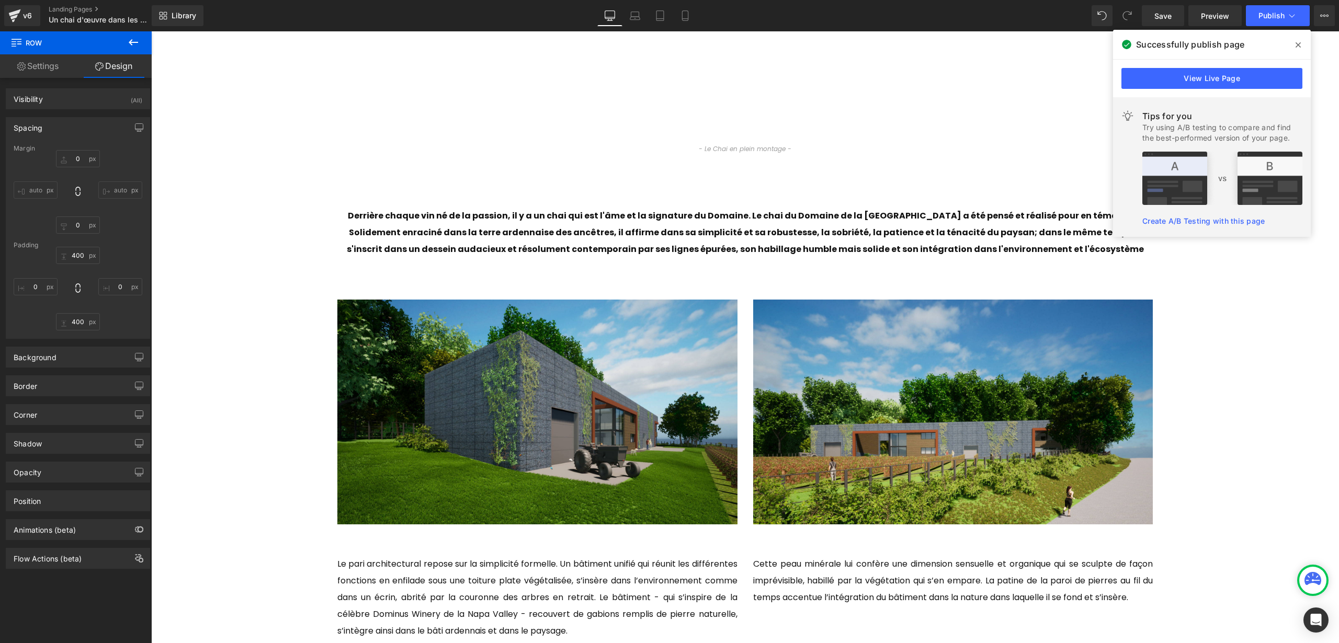
scroll to position [737, 0]
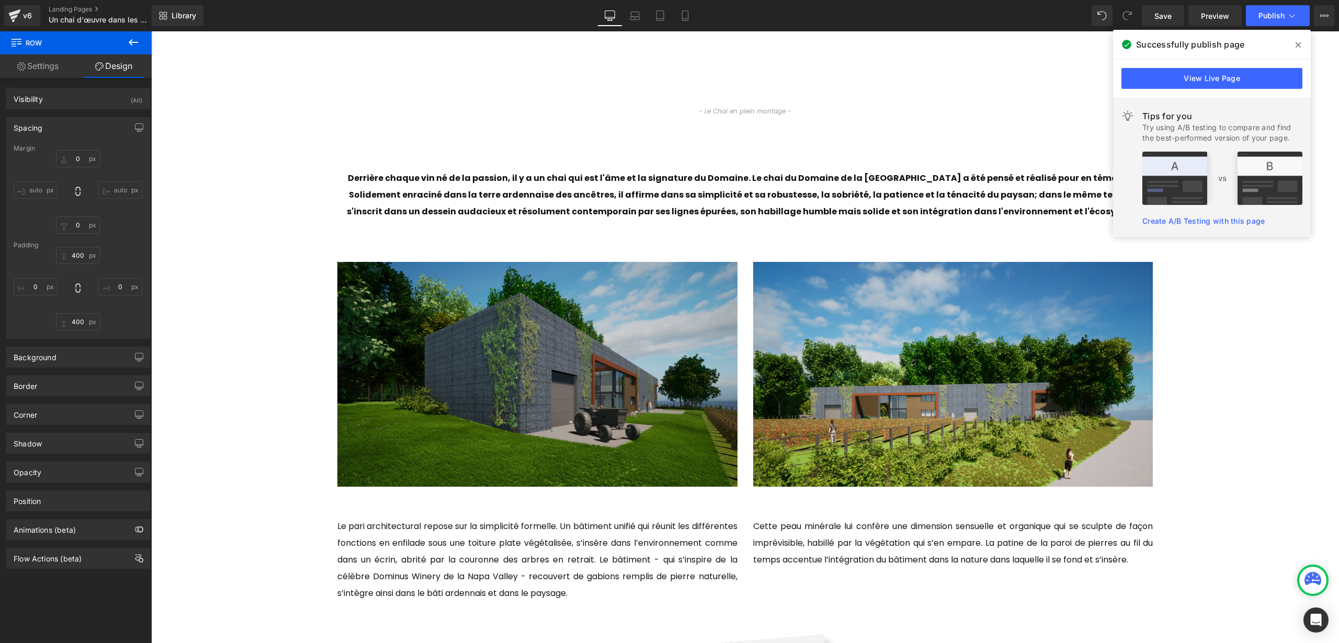
click at [628, 361] on img at bounding box center [537, 374] width 400 height 225
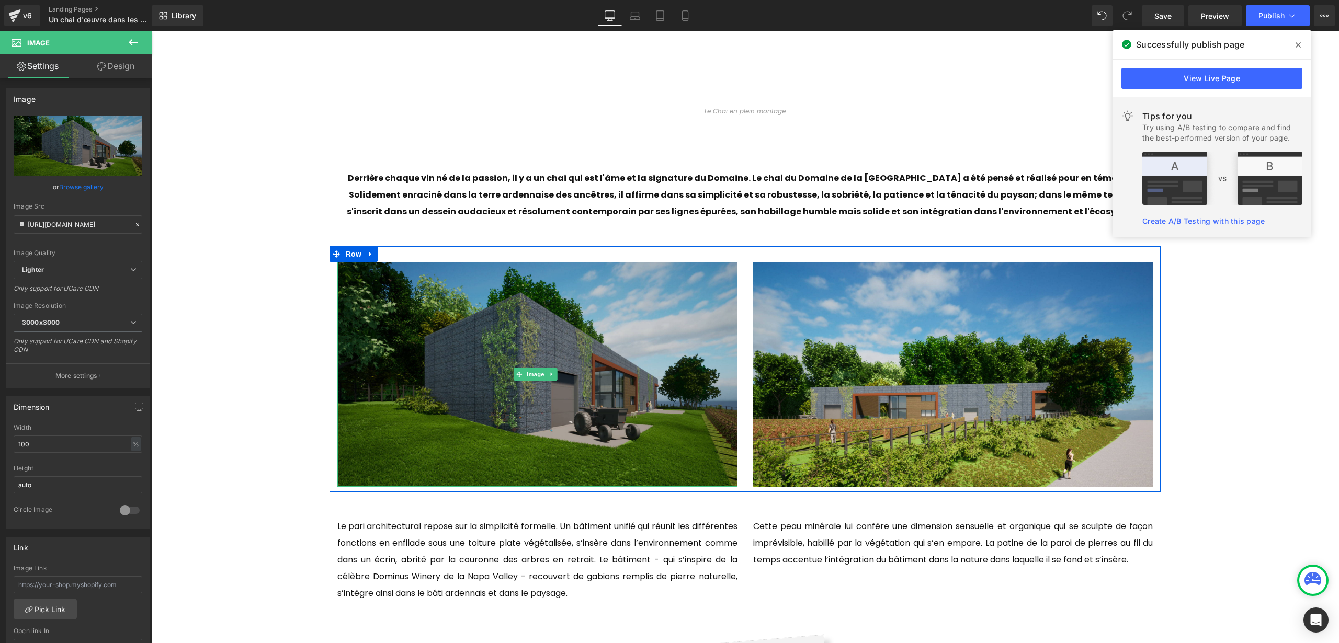
click at [500, 294] on img at bounding box center [537, 374] width 400 height 225
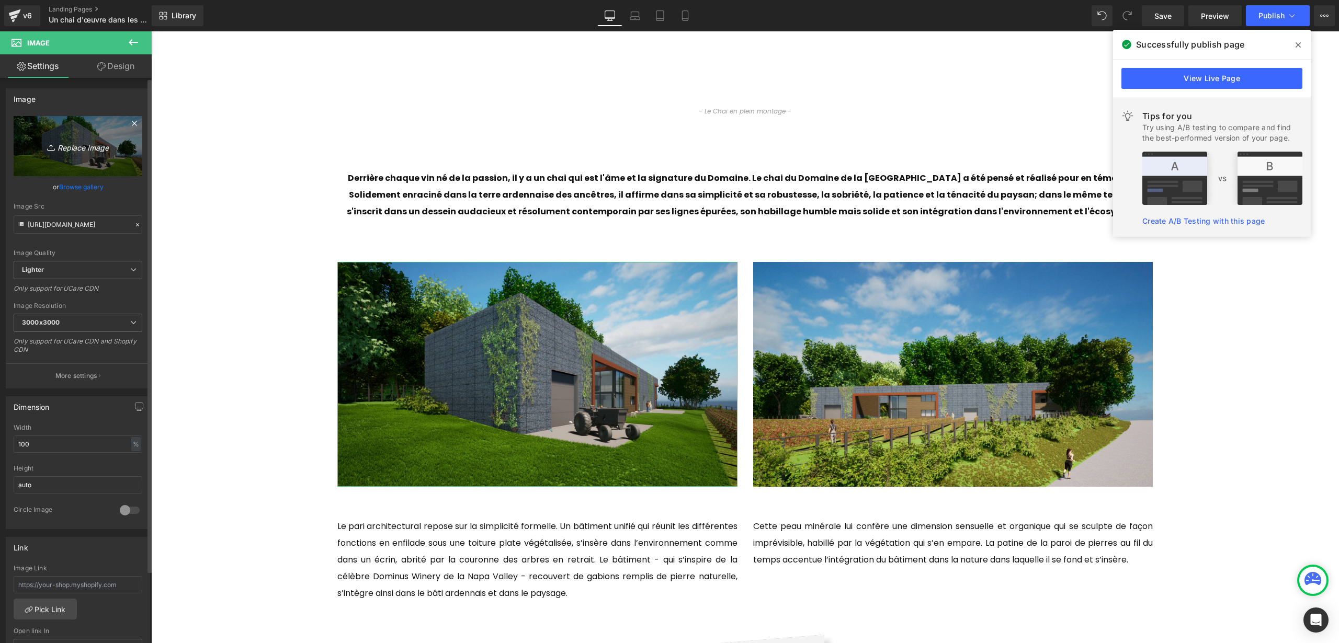
click at [78, 149] on icon "Replace Image" at bounding box center [78, 146] width 84 height 13
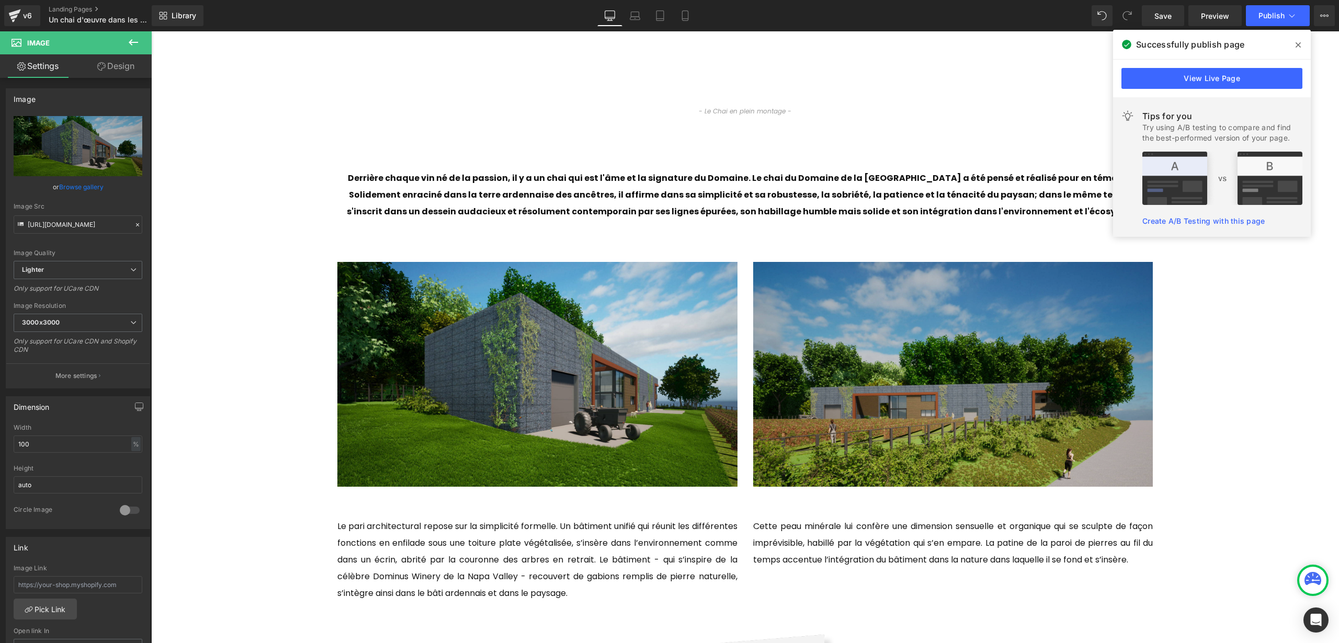
type input "C:\fakepath\Croix du pendu aout 2025-46.jpg"
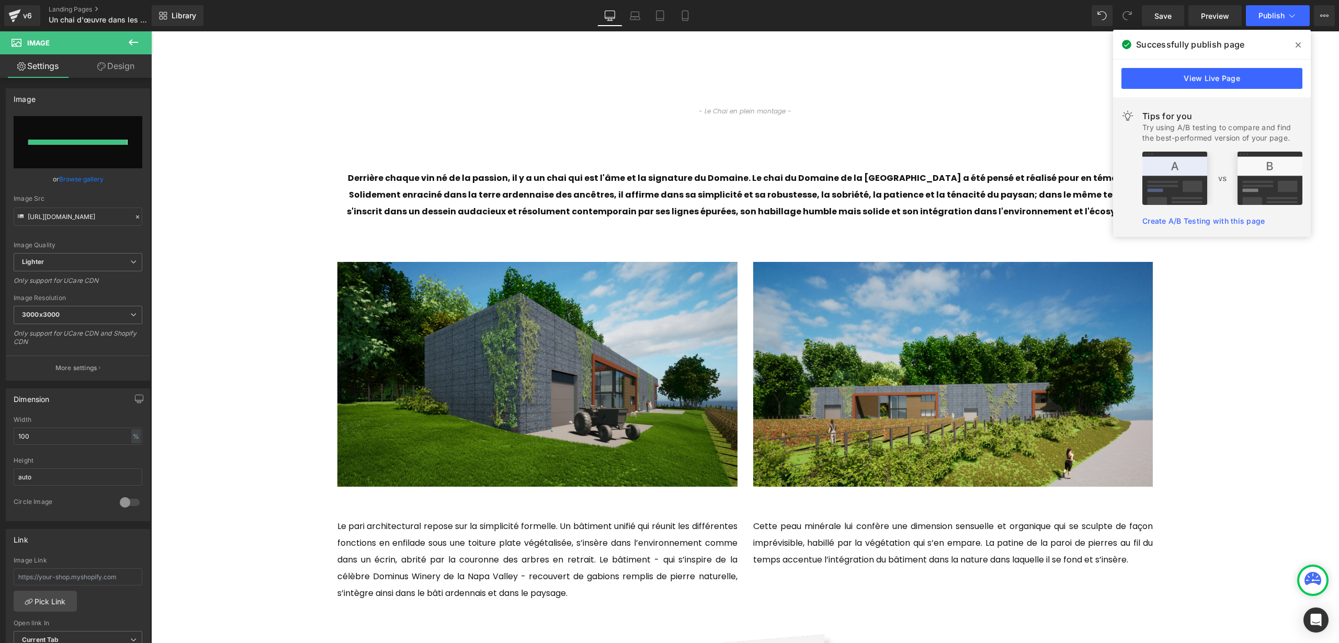
type input "[URL][DOMAIN_NAME][DATE]"
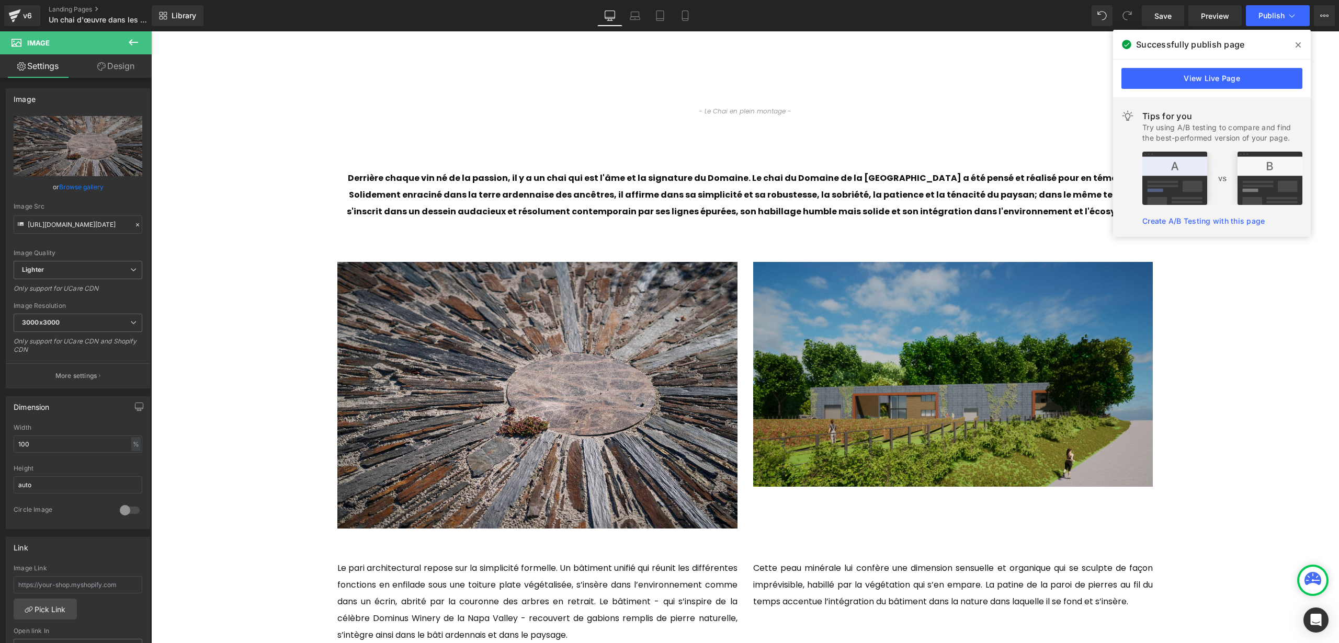
click at [900, 380] on img at bounding box center [953, 374] width 400 height 225
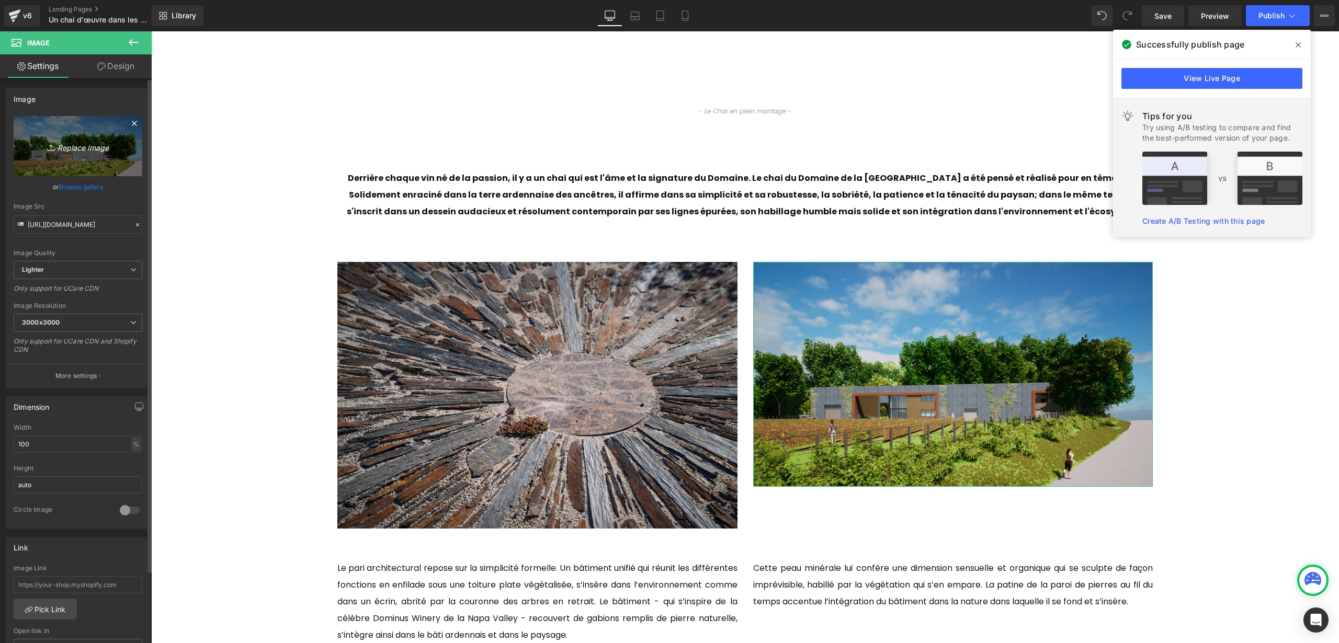
click at [88, 164] on link "Replace Image" at bounding box center [78, 146] width 129 height 60
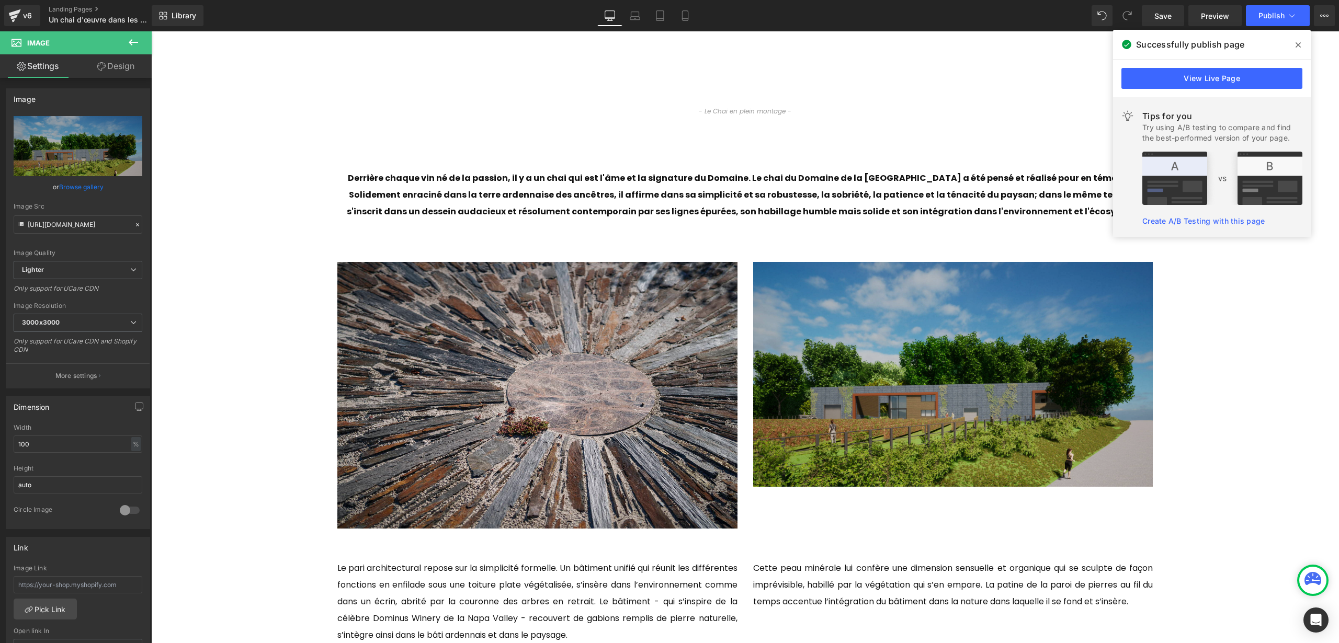
type input "C:\fakepath\Croix du pendu aout 2025-30.jpg"
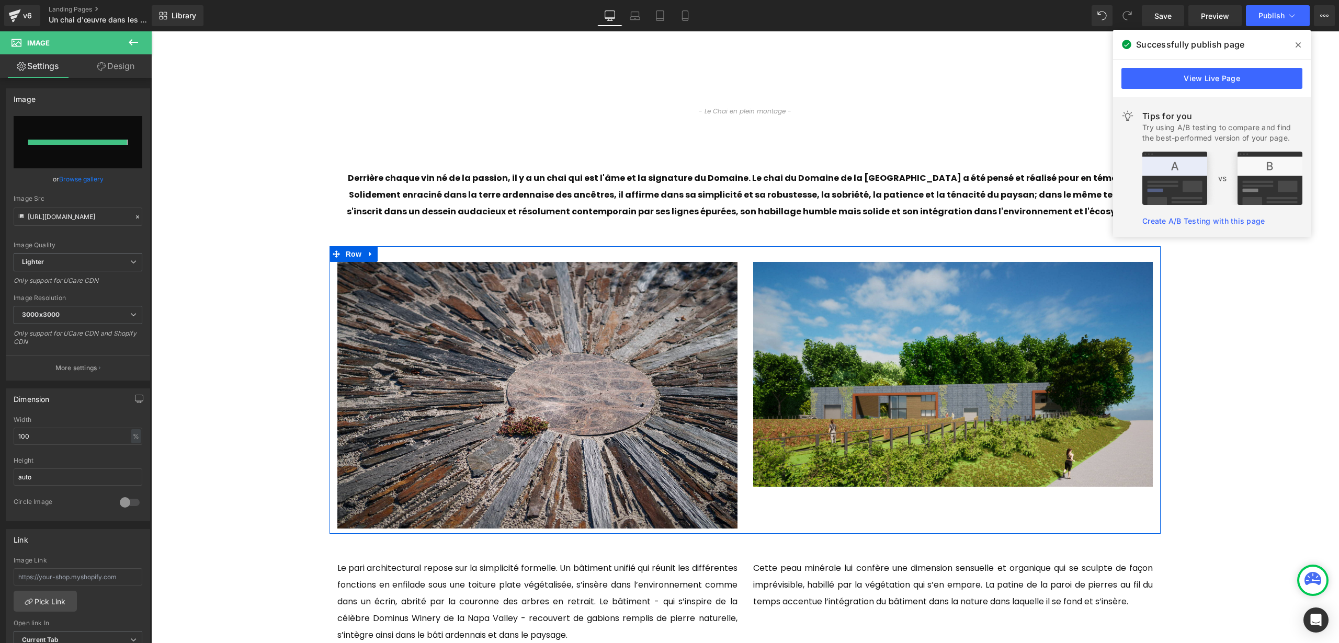
type input "[URL][DOMAIN_NAME][DATE]"
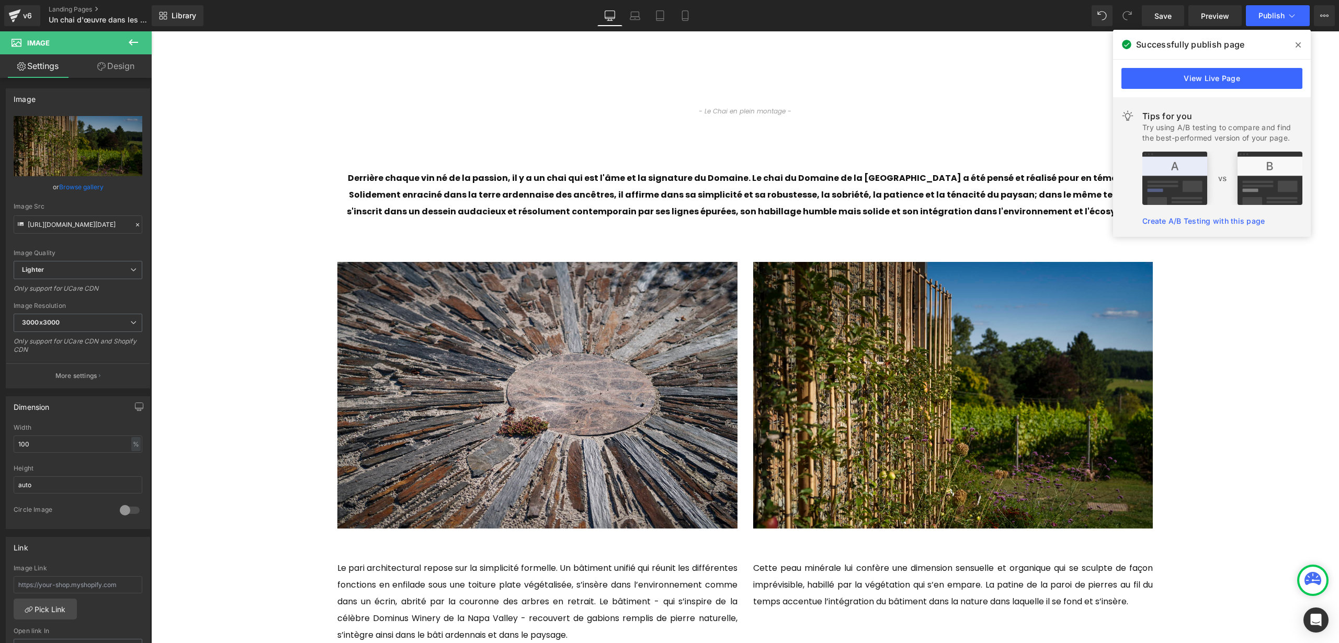
click at [1298, 436] on div "Un chai d'œuvre dans les vignes Heading Row Row 400px 400px Youtube - Le Chai e…" at bounding box center [745, 481] width 1188 height 2106
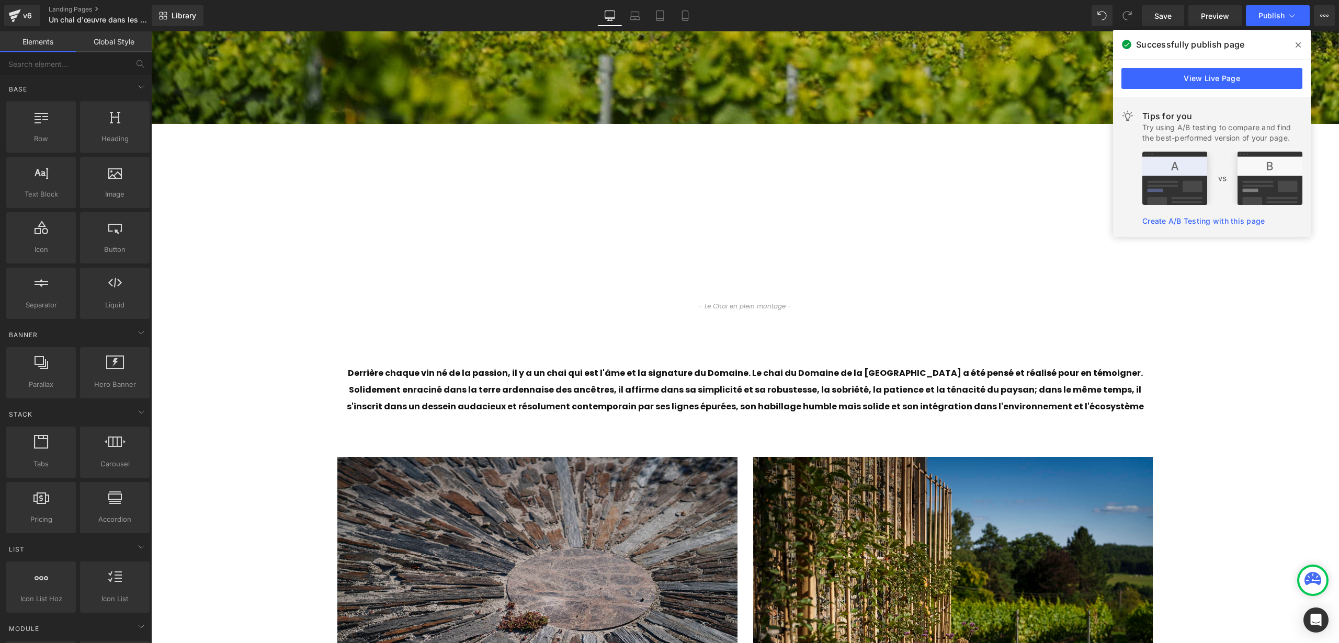
scroll to position [531, 0]
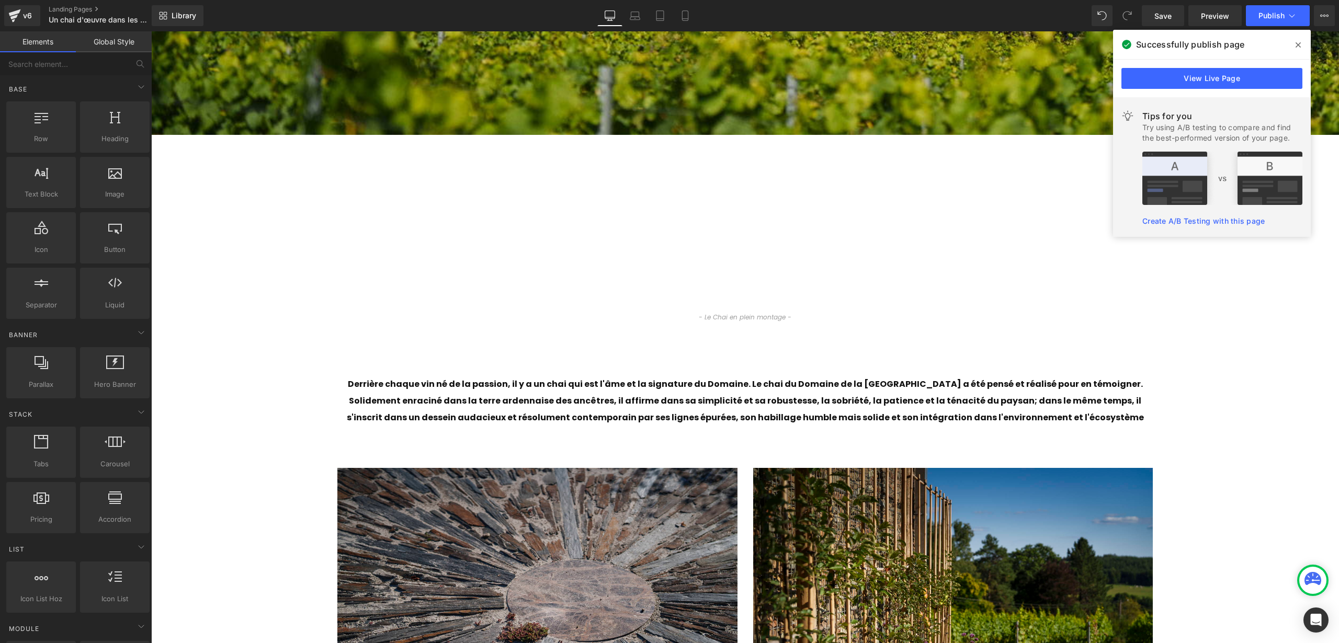
click at [585, 555] on img at bounding box center [537, 601] width 400 height 267
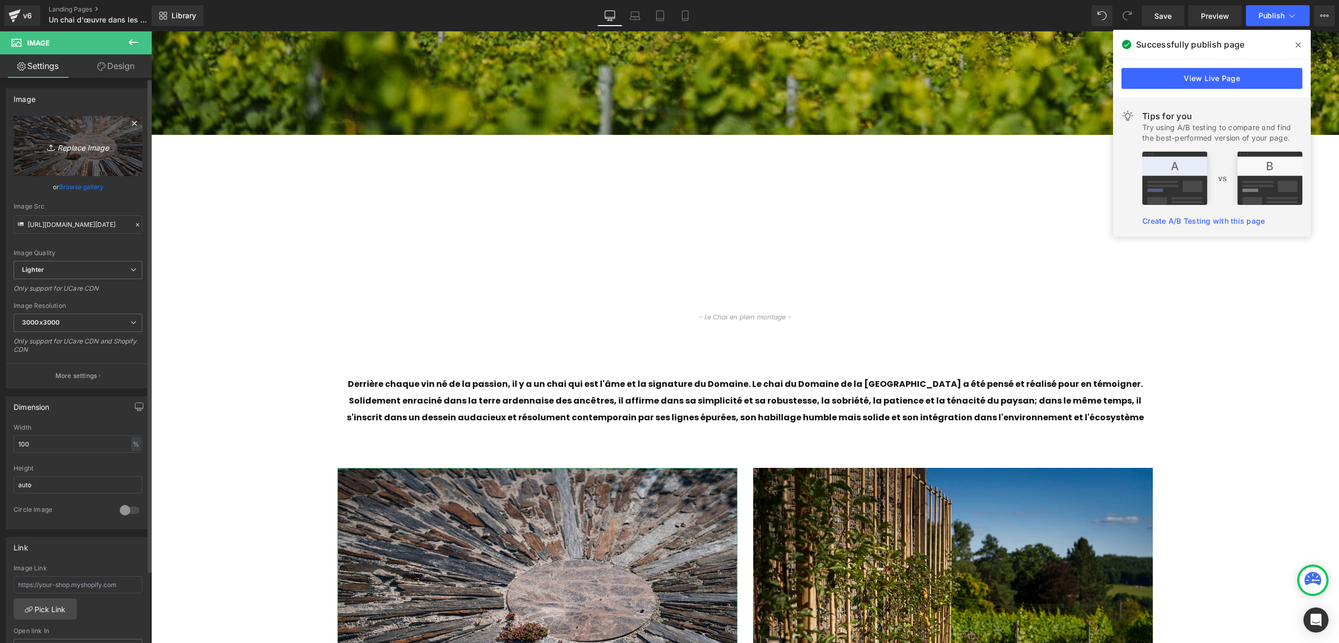
click at [78, 147] on icon "Replace Image" at bounding box center [78, 146] width 84 height 13
type input "C:\fakepath\Croix du pendu aout 2025-87.jpg"
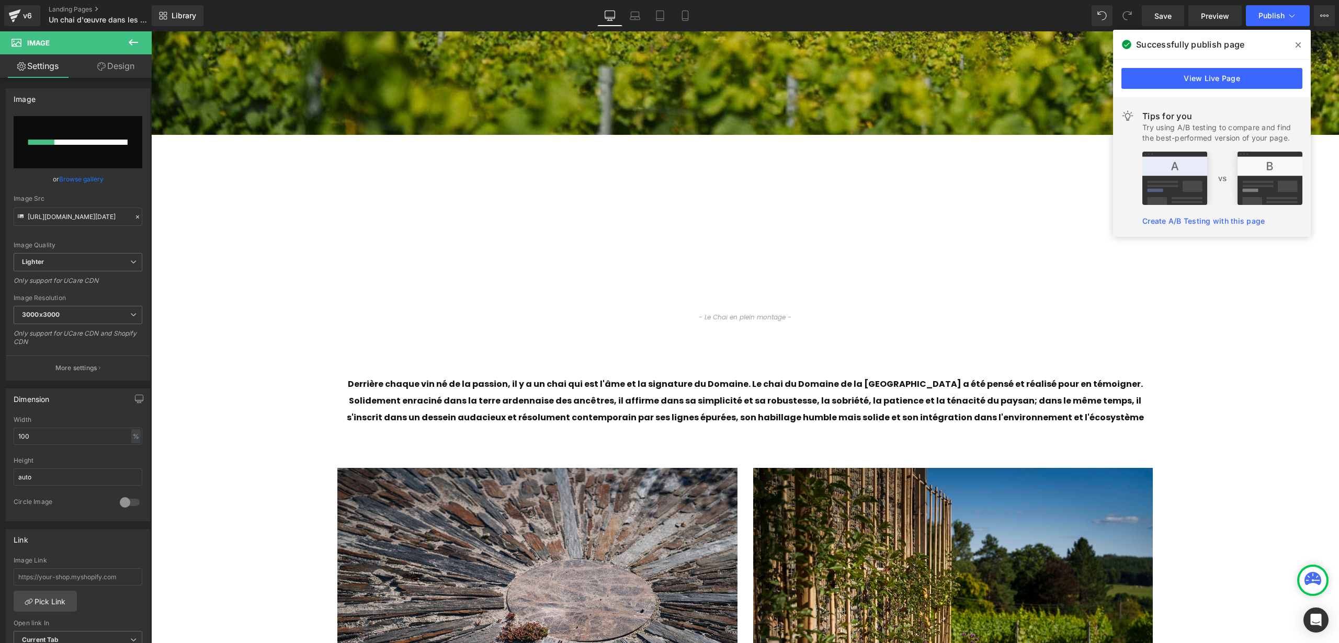
scroll to position [872, 0]
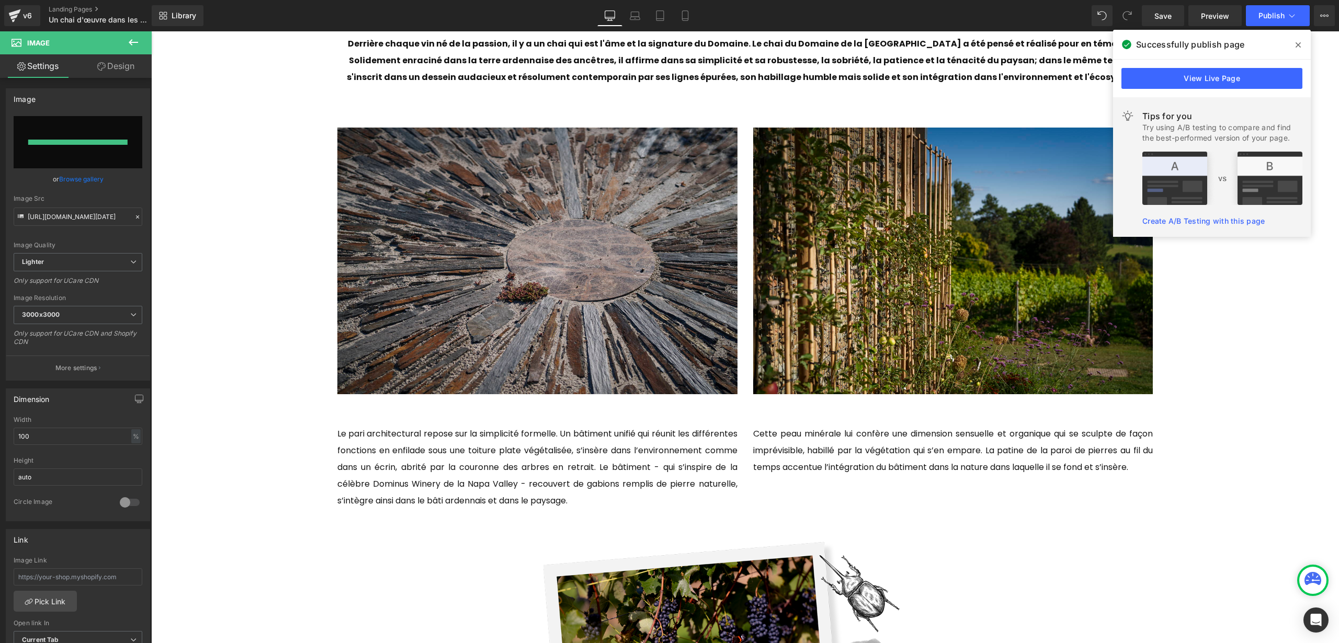
type input "[URL][DOMAIN_NAME][DATE]"
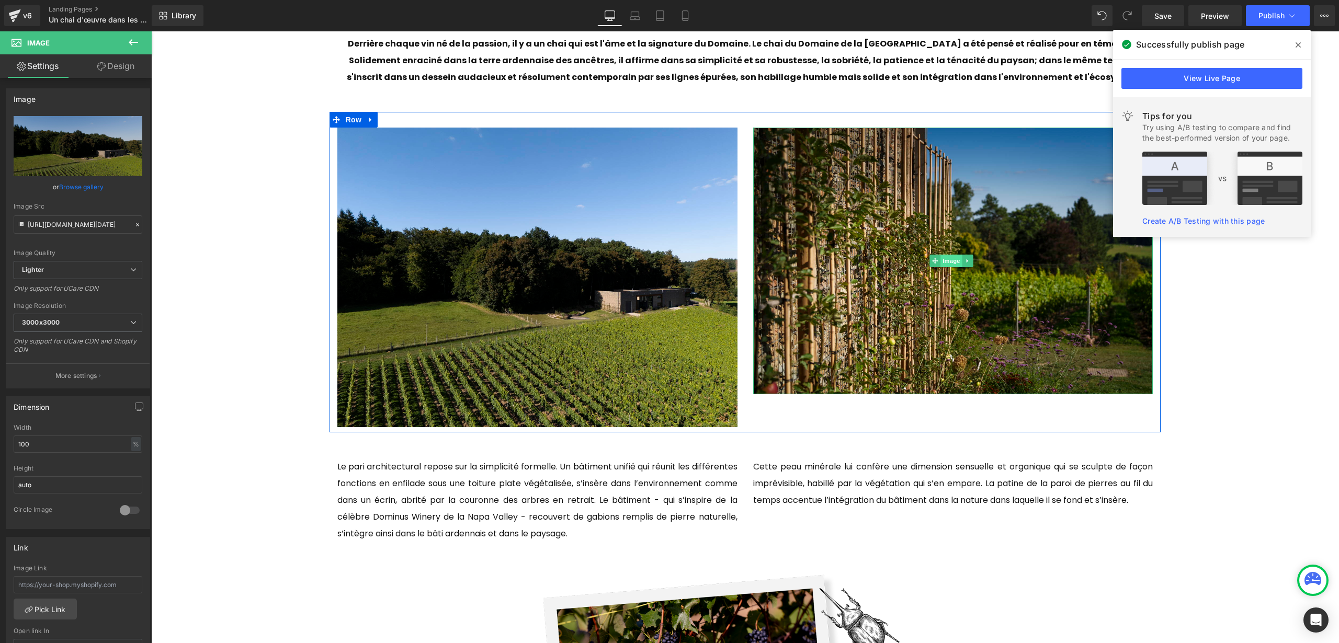
click at [947, 264] on span "Image" at bounding box center [952, 261] width 22 height 13
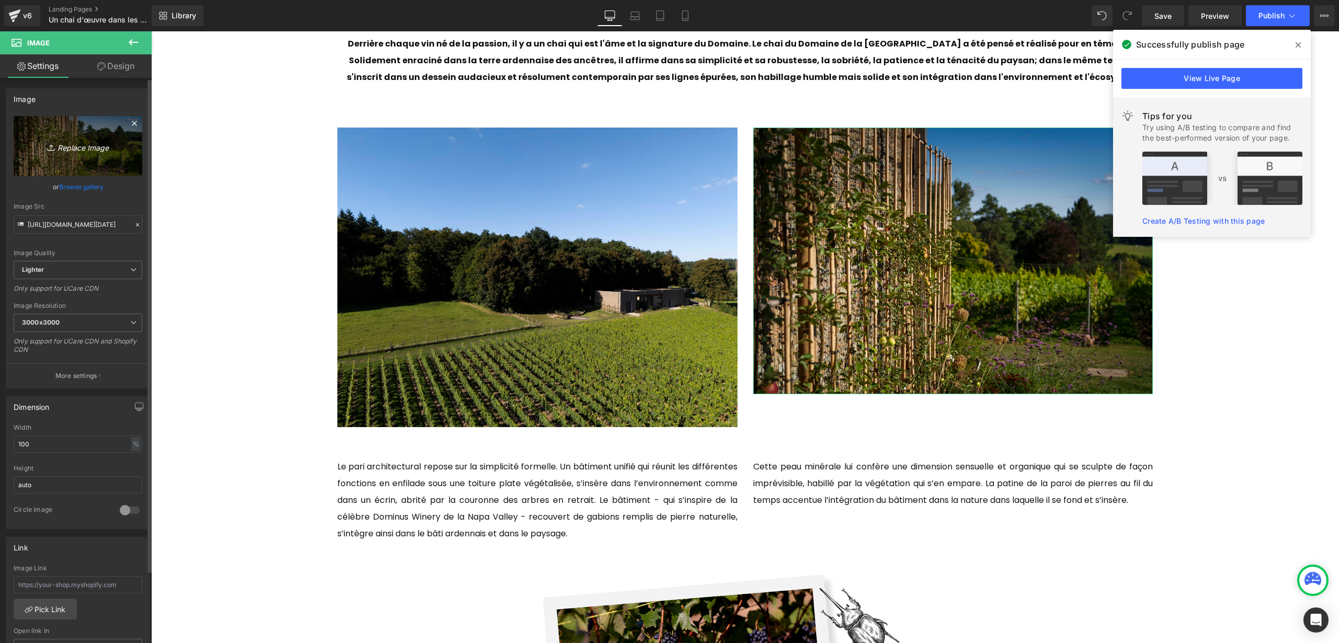
click at [62, 153] on link "Replace Image" at bounding box center [78, 146] width 129 height 60
type input "C:\fakepath\Croix du pendu aout 2025-81.jpg"
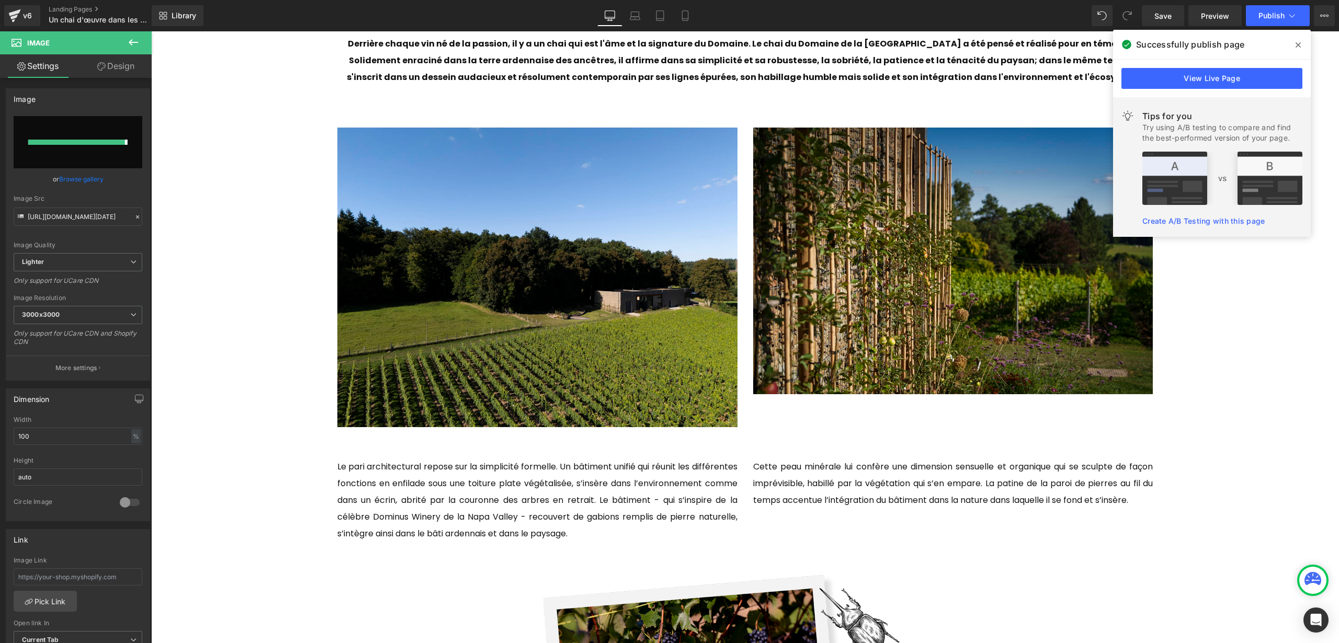
type input "[URL][DOMAIN_NAME][DATE]"
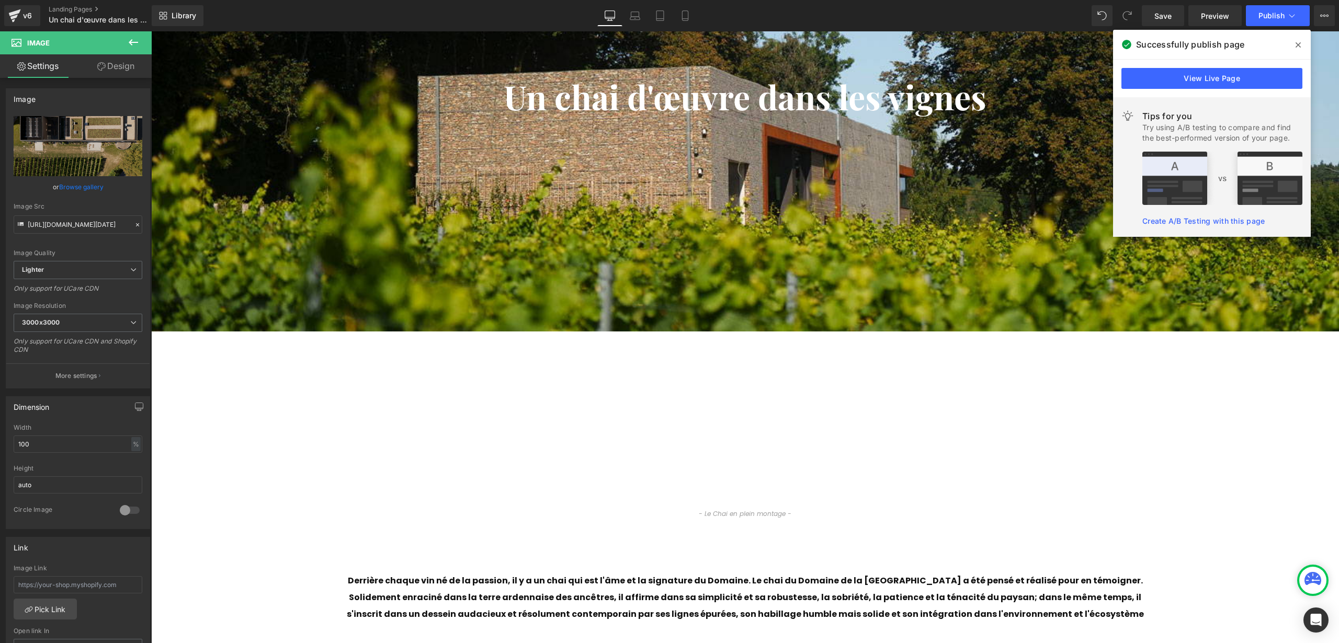
scroll to position [324, 0]
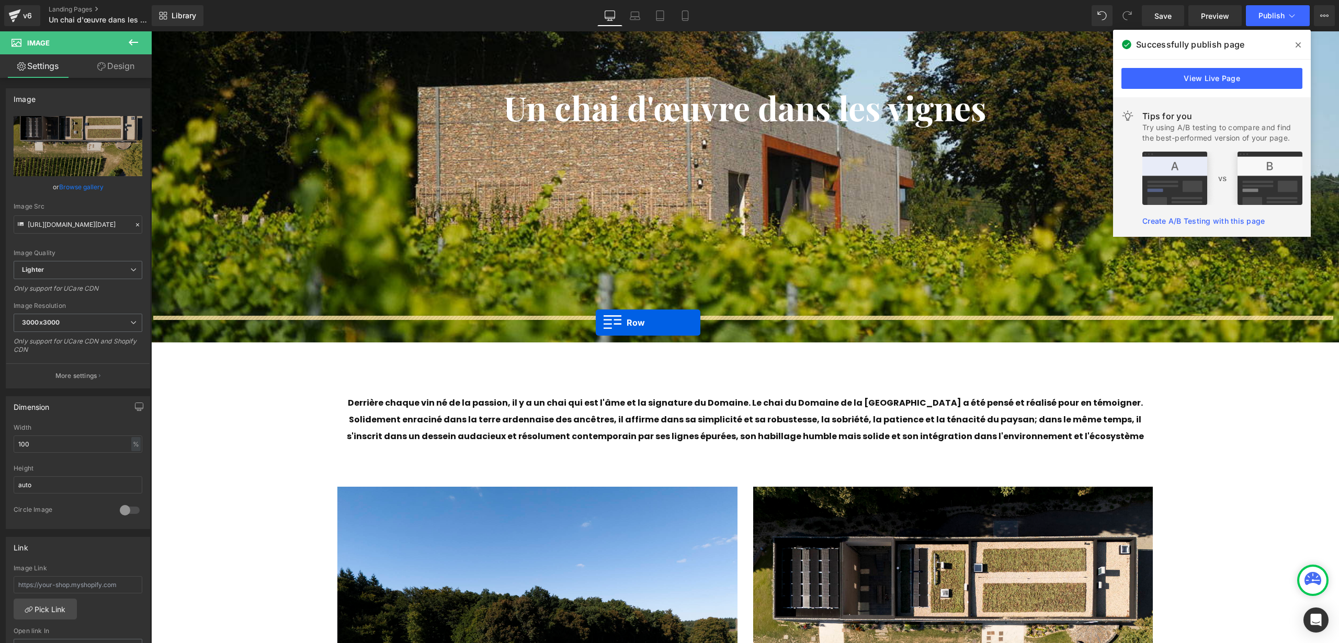
click at [596, 323] on div "Un chai d'œuvre dans les vignes Heading Row Row 400px 400px" at bounding box center [745, 92] width 1188 height 500
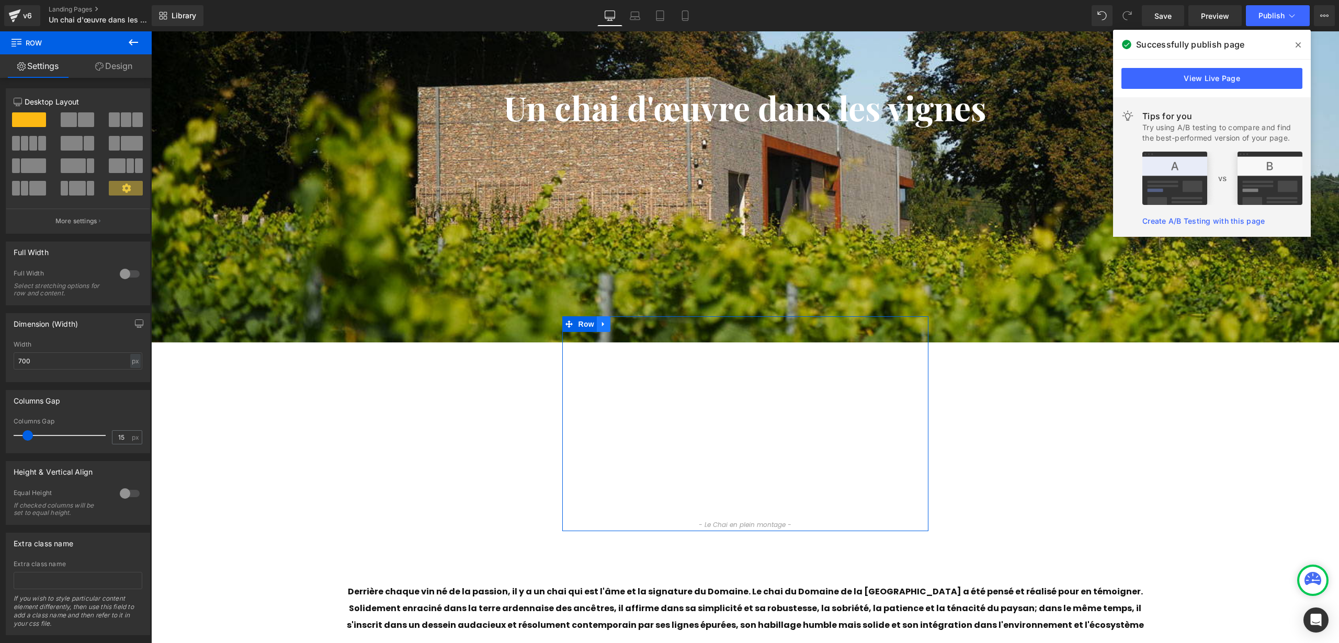
click at [600, 326] on icon at bounding box center [603, 324] width 7 height 8
click at [627, 324] on icon at bounding box center [630, 324] width 7 height 7
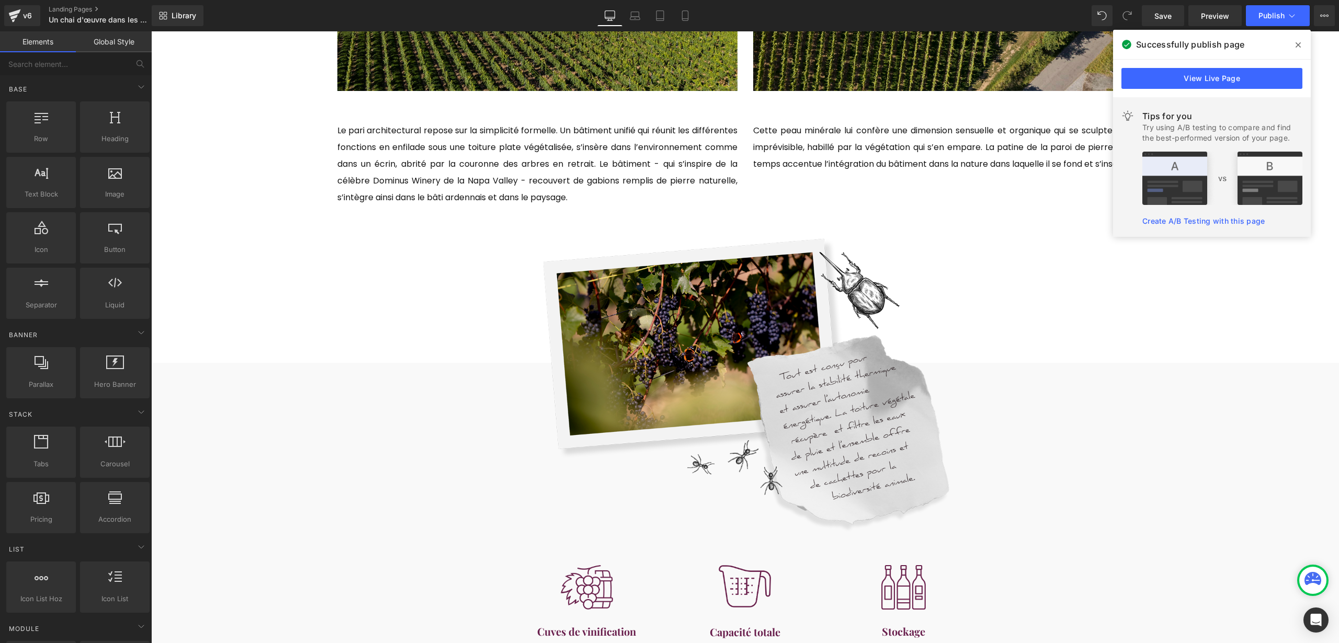
scroll to position [954, 0]
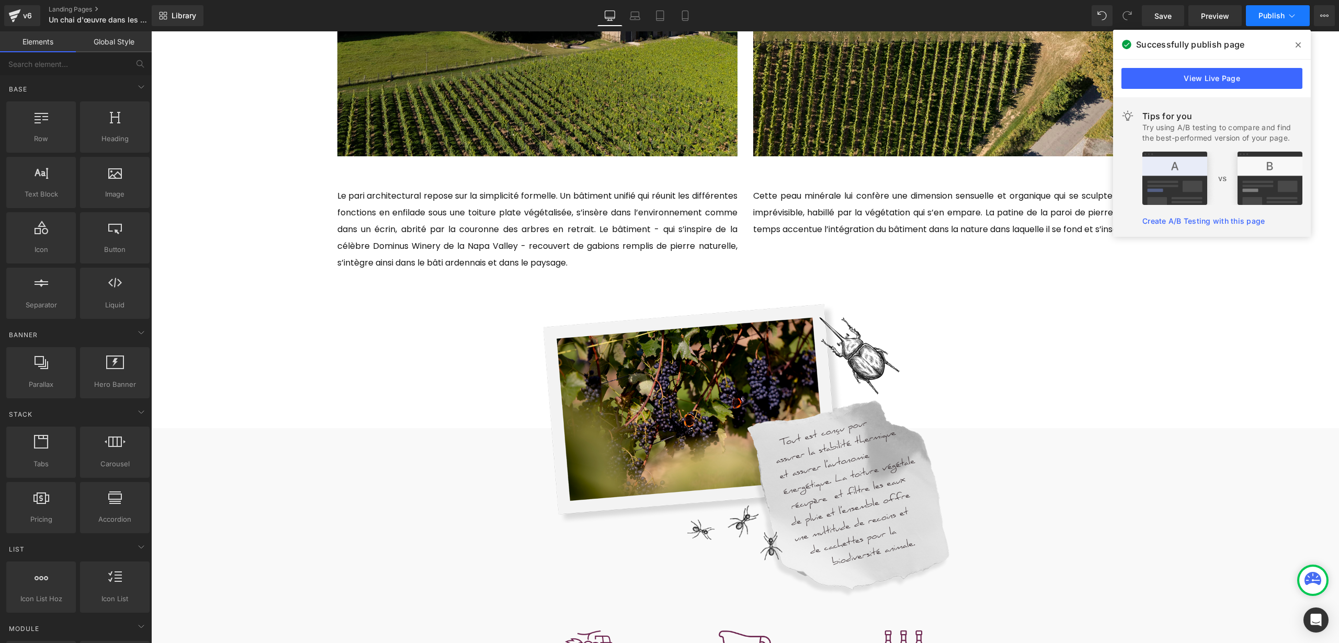
click at [1282, 14] on span "Publish" at bounding box center [1271, 16] width 26 height 8
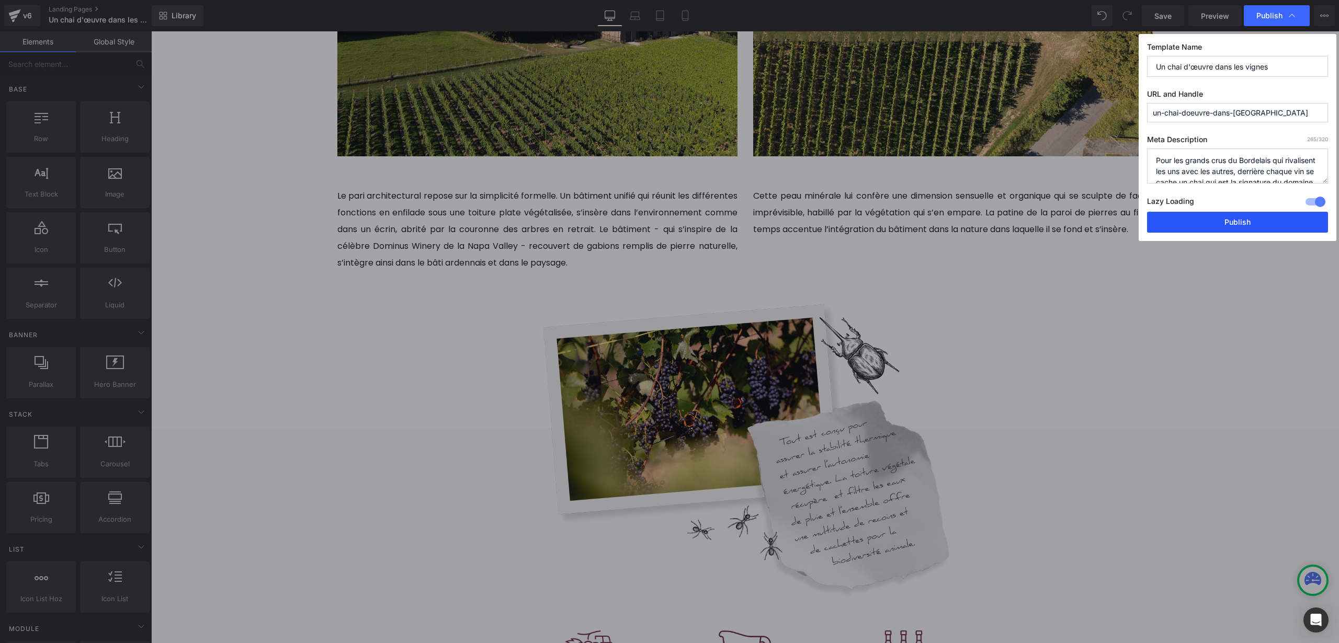
click at [1217, 231] on button "Publish" at bounding box center [1237, 222] width 181 height 21
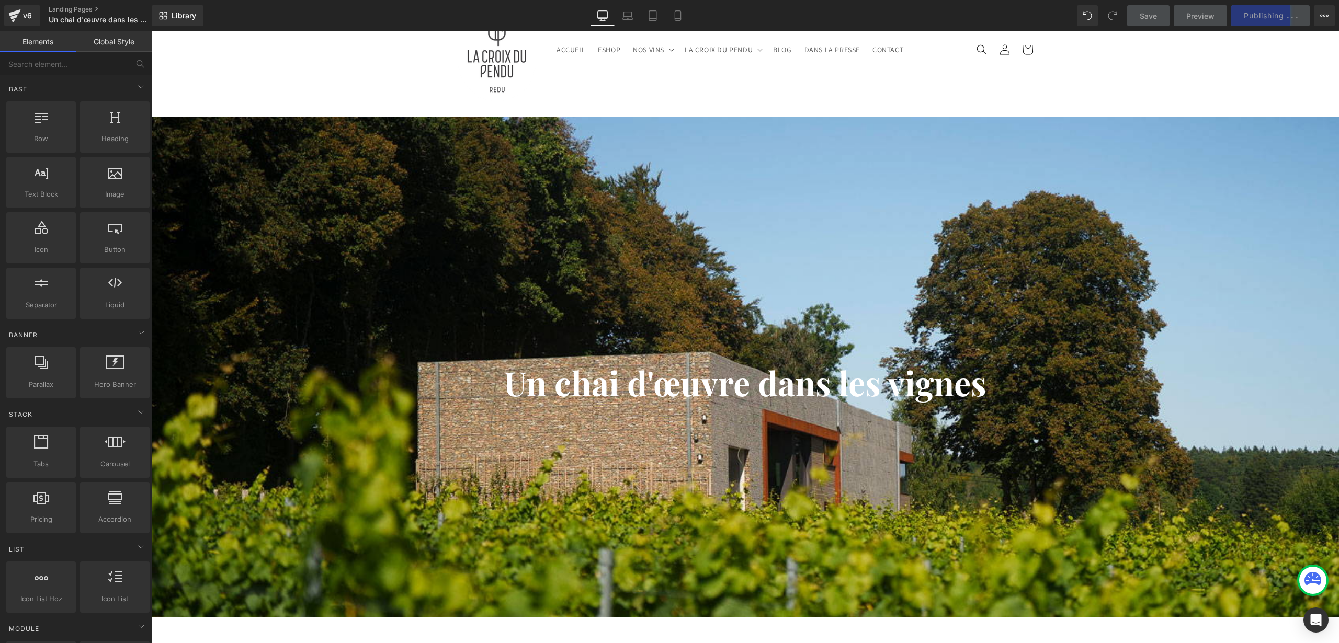
scroll to position [0, 0]
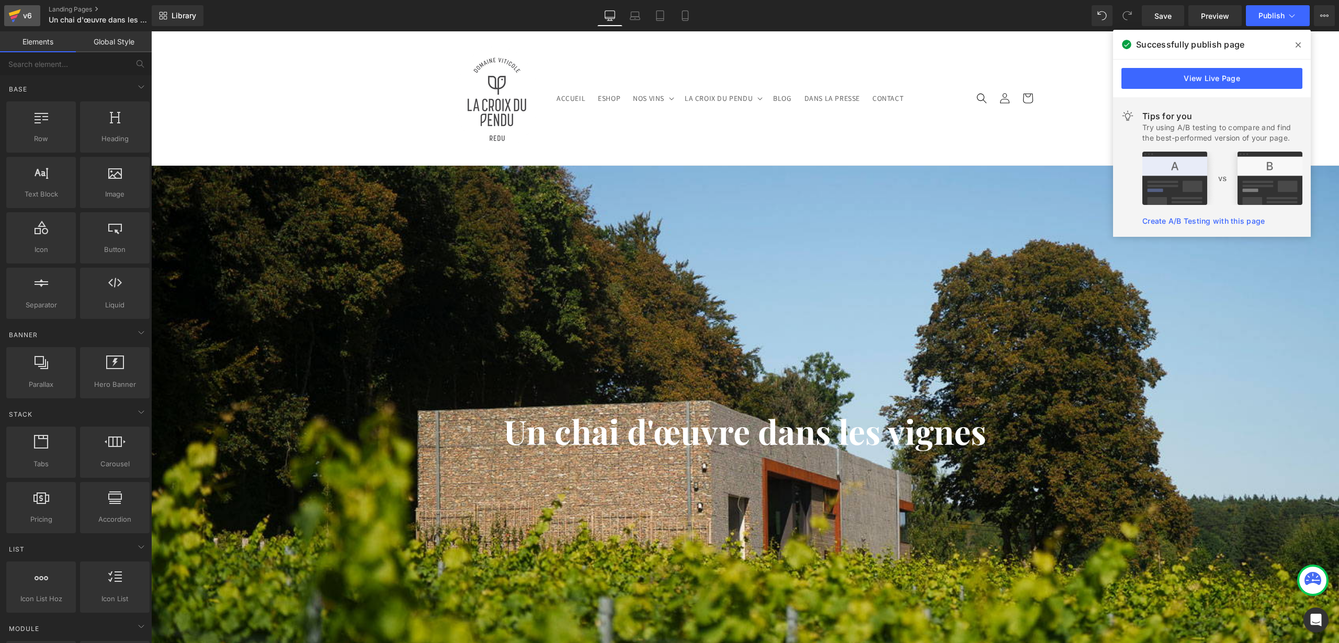
click at [25, 18] on div "v6" at bounding box center [27, 16] width 13 height 14
